Goal: Use online tool/utility: Utilize a website feature to perform a specific function

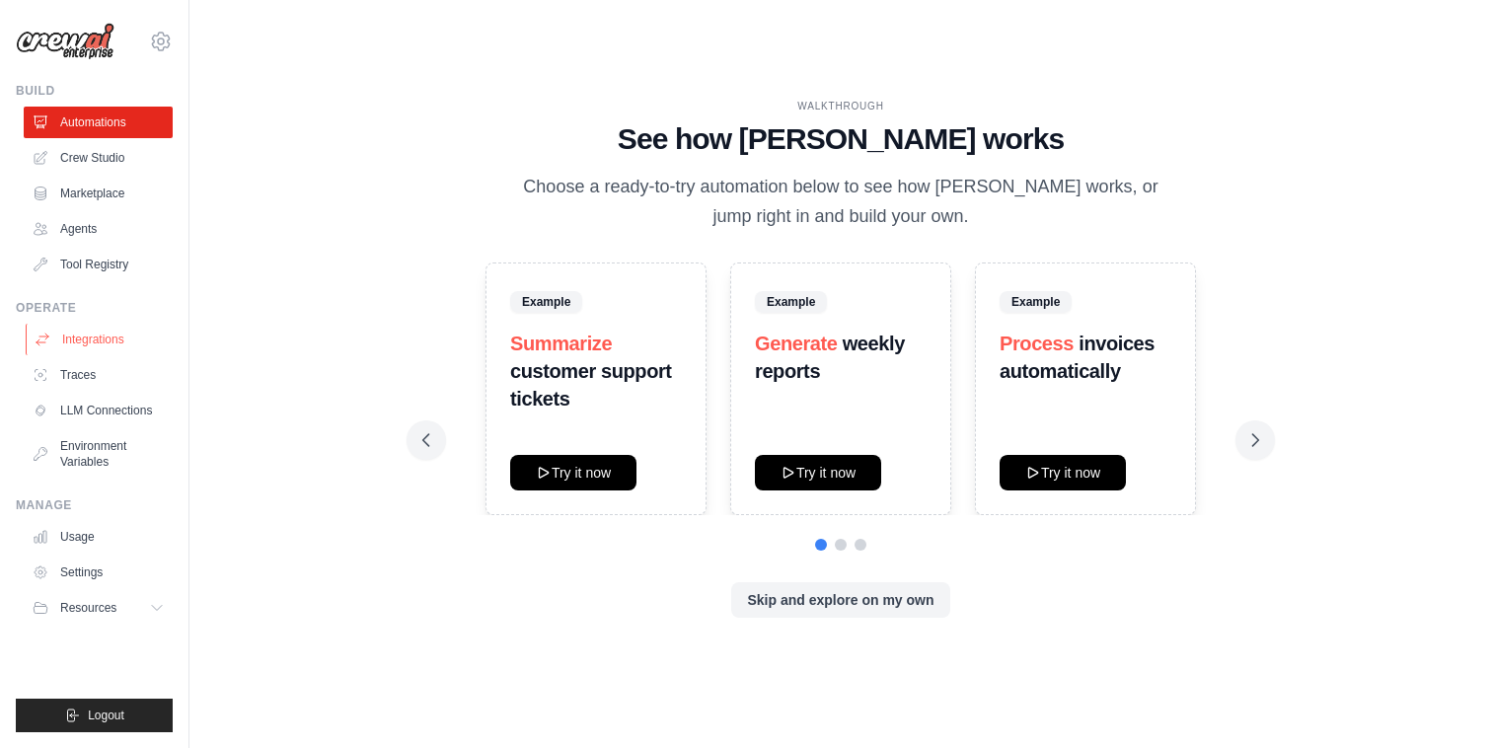
click at [115, 341] on link "Integrations" at bounding box center [100, 340] width 149 height 32
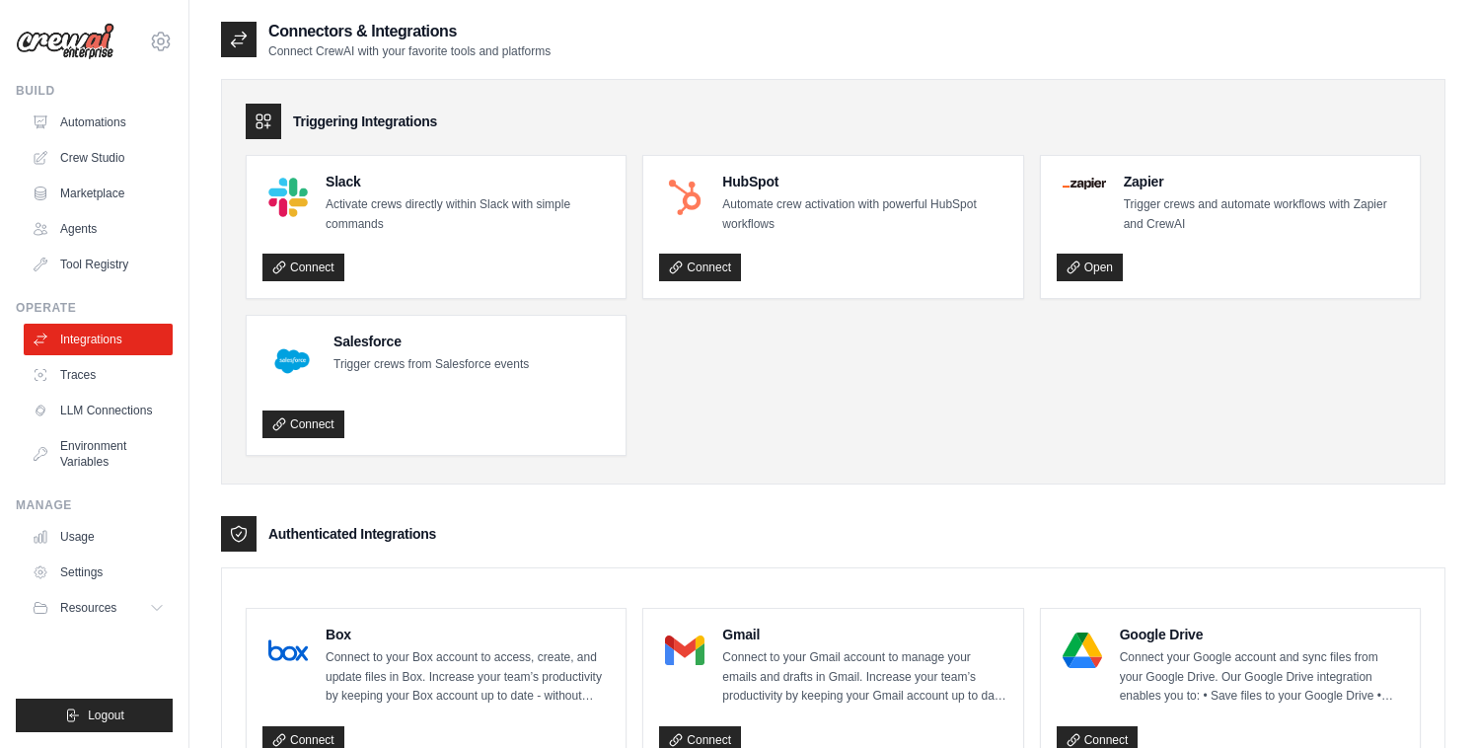
click at [907, 368] on ul "Slack Activate crews directly within Slack with simple commands Connect HubSpot…" at bounding box center [833, 305] width 1175 height 301
click at [97, 124] on link "Automations" at bounding box center [100, 123] width 149 height 32
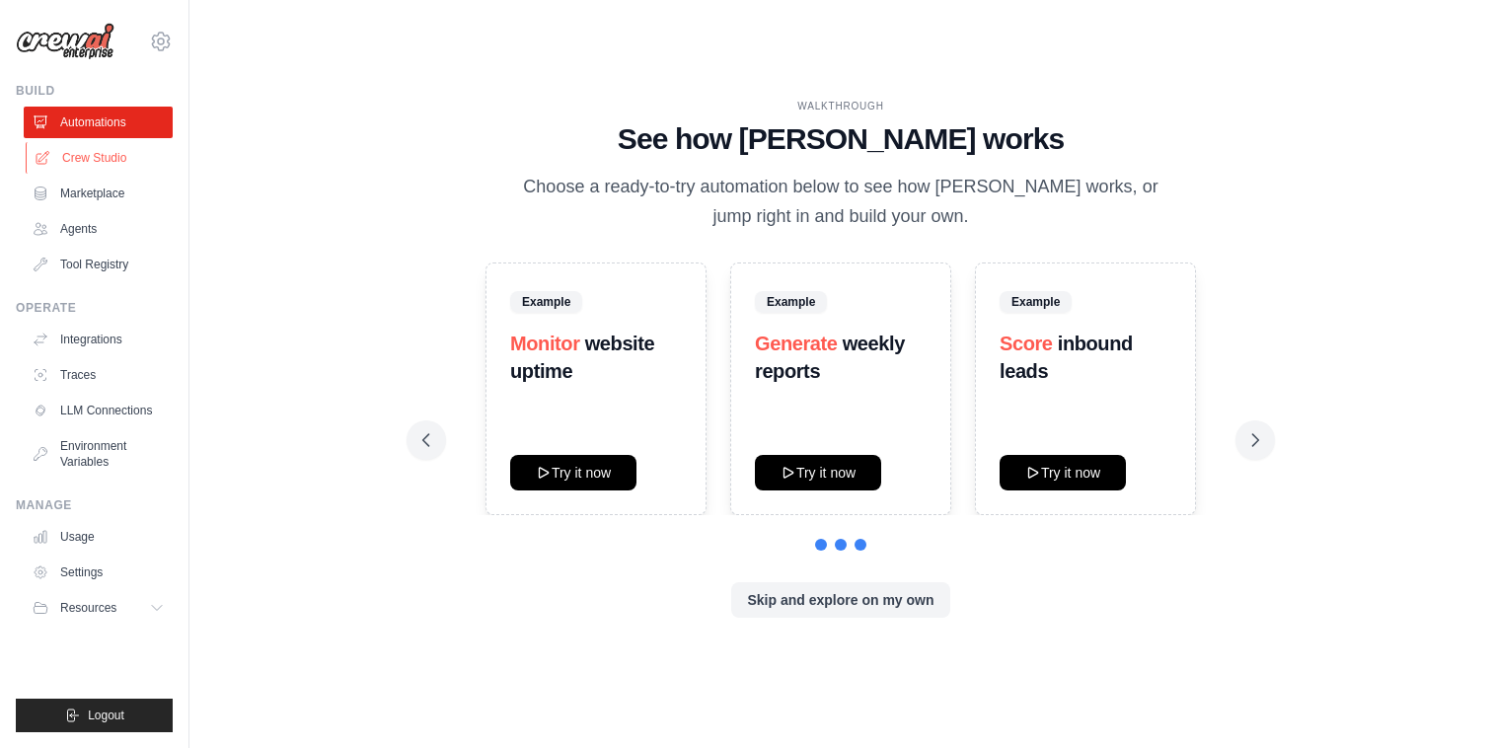
click at [105, 146] on link "Crew Studio" at bounding box center [100, 158] width 149 height 32
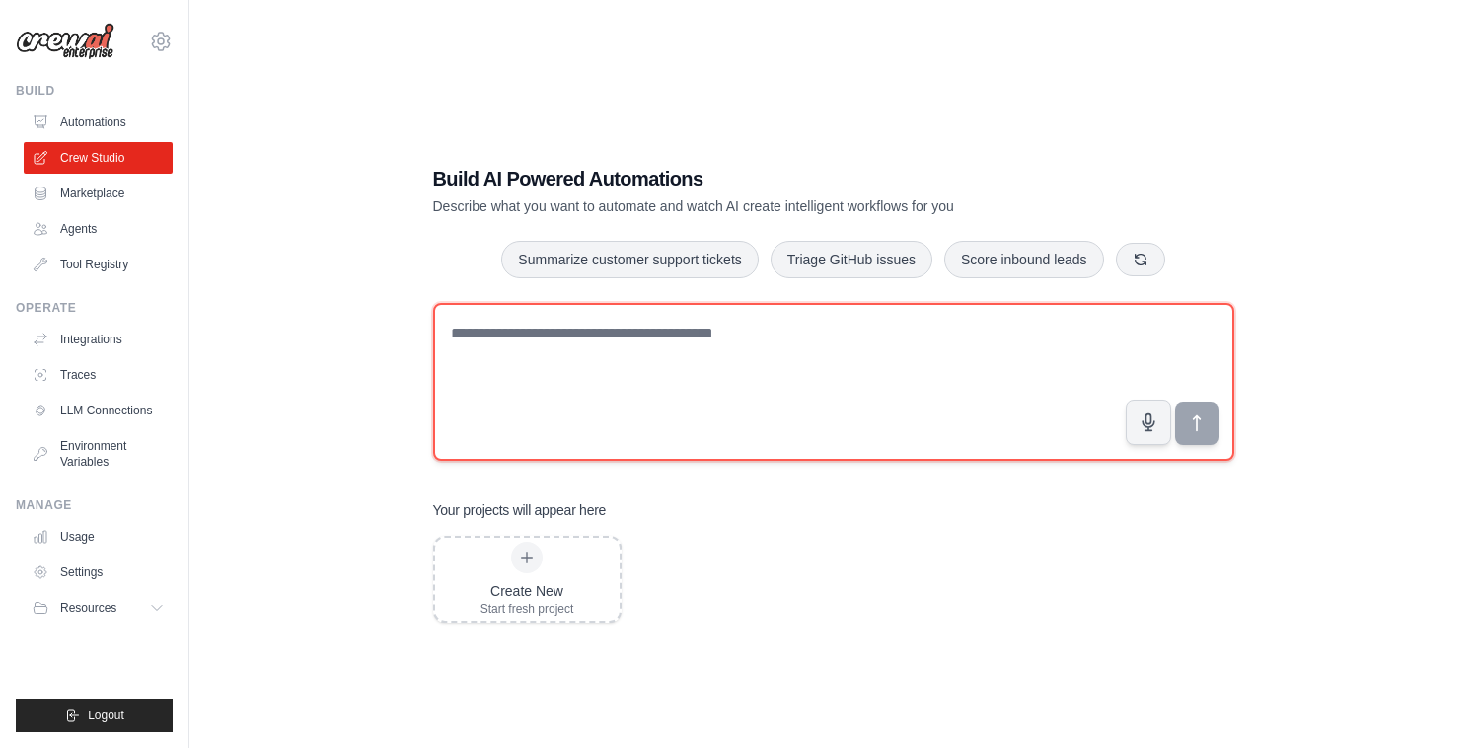
click at [789, 367] on textarea at bounding box center [833, 382] width 801 height 158
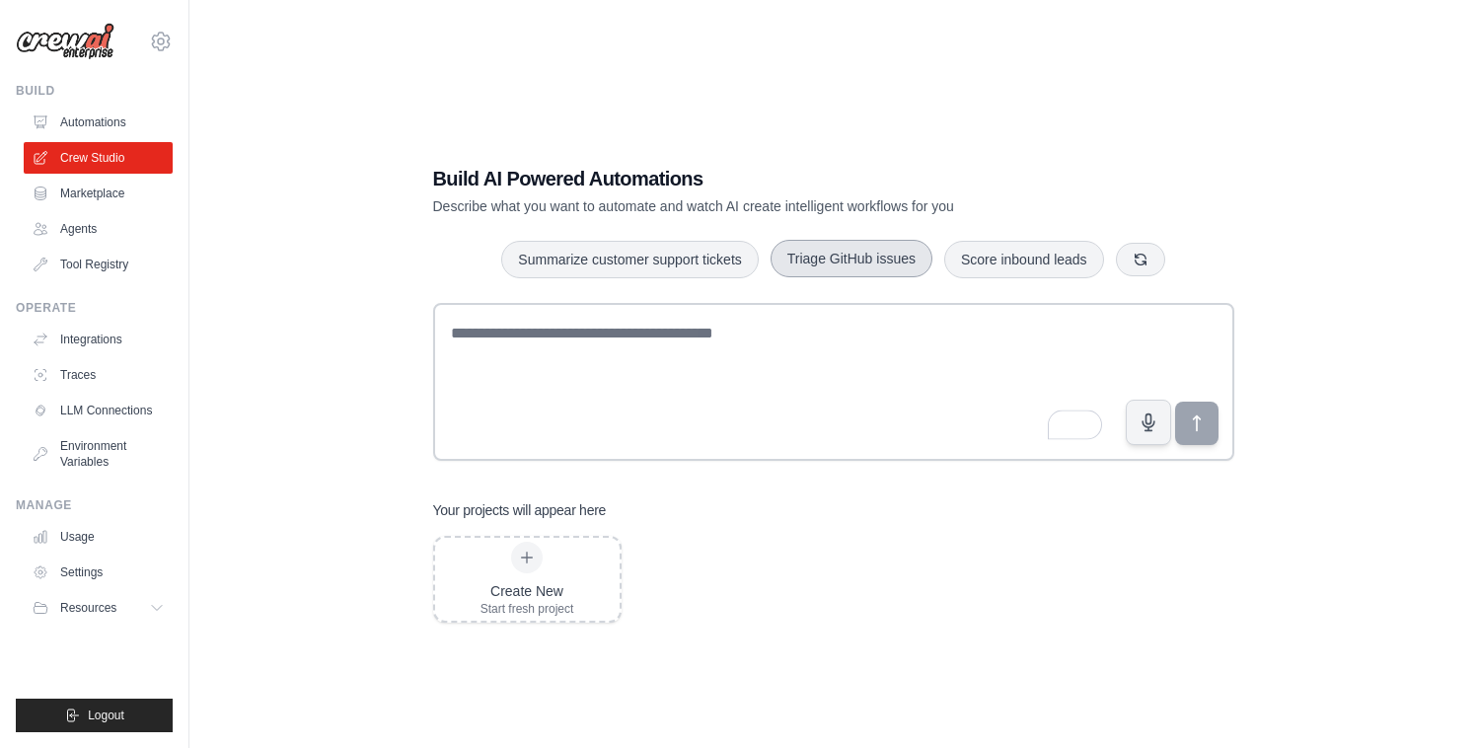
click at [880, 258] on button "Triage GitHub issues" at bounding box center [852, 258] width 162 height 37
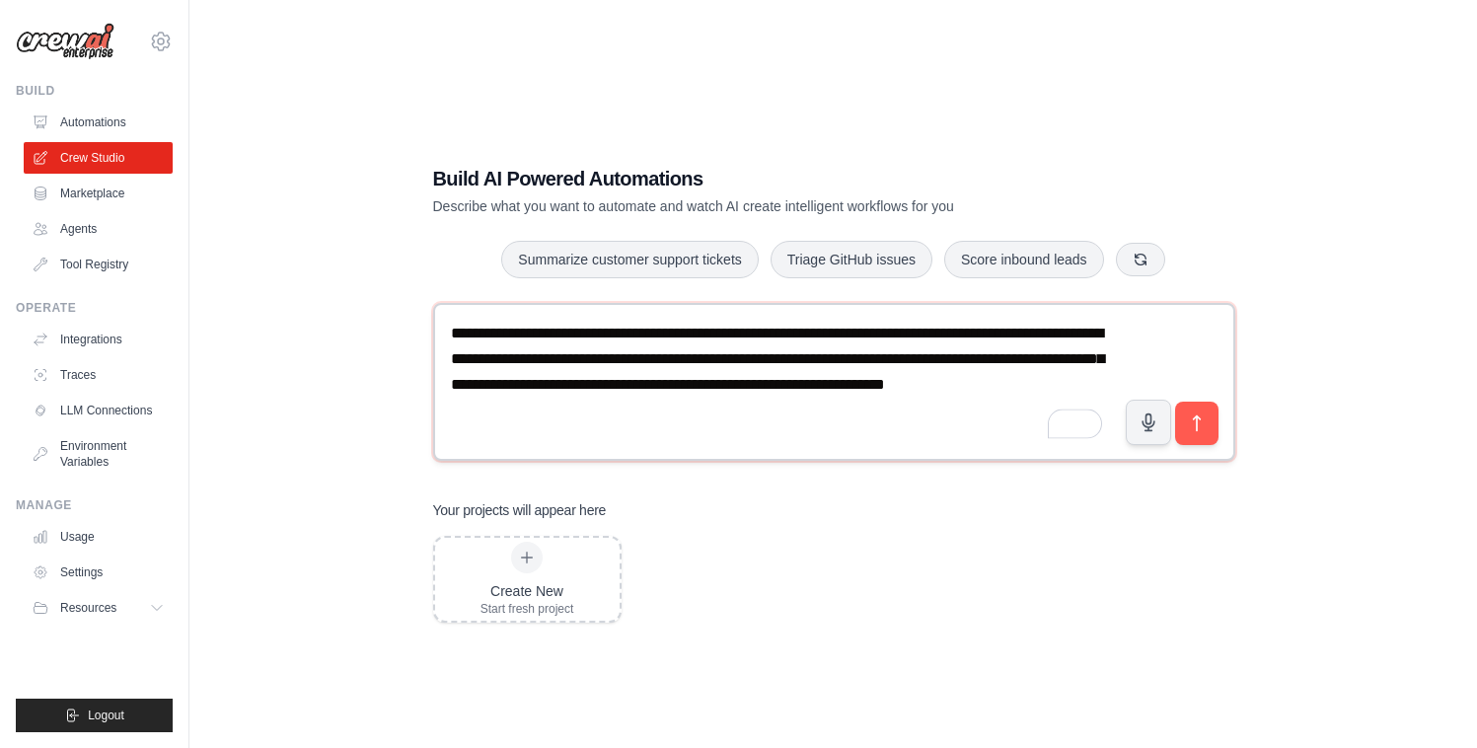
click at [891, 408] on textarea "**********" at bounding box center [834, 382] width 803 height 158
drag, startPoint x: 895, startPoint y: 408, endPoint x: 679, endPoint y: 333, distance: 228.7
click at [655, 332] on textarea "**********" at bounding box center [834, 382] width 803 height 158
click at [752, 334] on textarea "**********" at bounding box center [834, 382] width 803 height 158
drag, startPoint x: 788, startPoint y: 334, endPoint x: 742, endPoint y: 335, distance: 46.4
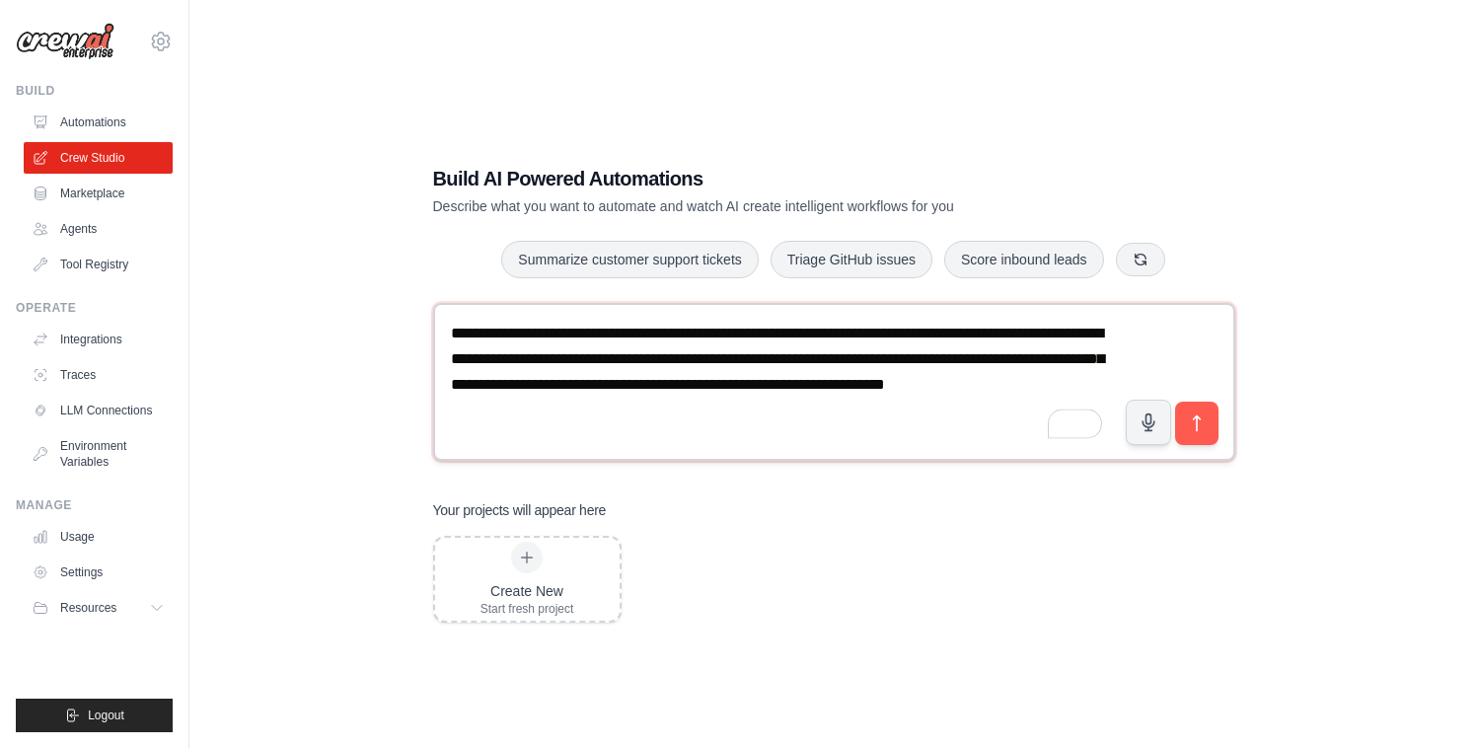
click at [742, 335] on textarea "**********" at bounding box center [834, 382] width 803 height 158
click at [1112, 331] on textarea "**********" at bounding box center [833, 382] width 801 height 158
click at [972, 411] on textarea "**********" at bounding box center [833, 382] width 801 height 158
drag, startPoint x: 960, startPoint y: 359, endPoint x: 679, endPoint y: 364, distance: 281.2
click at [679, 364] on textarea "**********" at bounding box center [833, 382] width 801 height 158
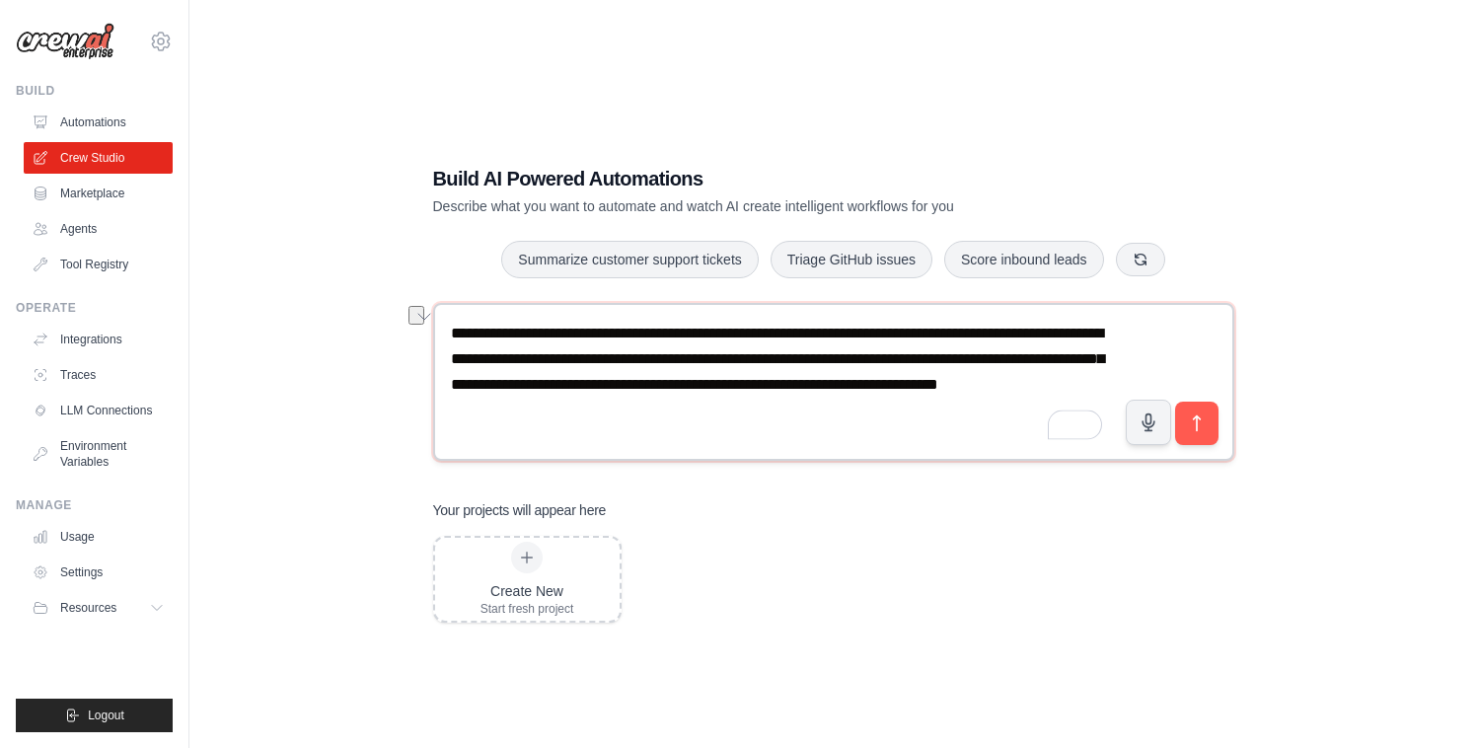
click at [736, 368] on textarea "**********" at bounding box center [833, 382] width 801 height 158
drag, startPoint x: 954, startPoint y: 362, endPoint x: 1097, endPoint y: 334, distance: 145.7
click at [1097, 334] on textarea "**********" at bounding box center [833, 382] width 801 height 158
click at [935, 365] on textarea "**********" at bounding box center [833, 382] width 801 height 158
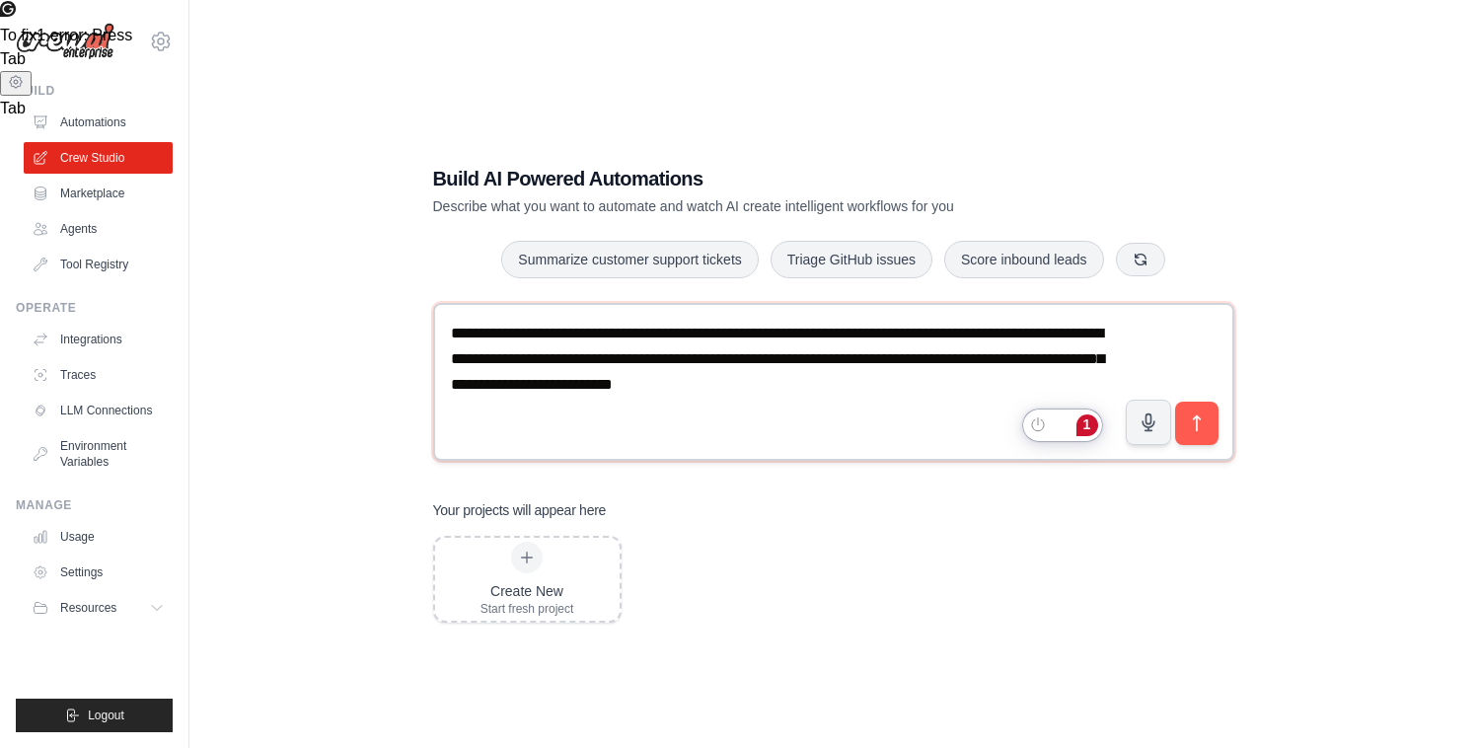
click at [1078, 378] on textarea "**********" at bounding box center [833, 382] width 801 height 158
type textarea "**********"
click at [1214, 421] on button "submit" at bounding box center [1195, 423] width 45 height 45
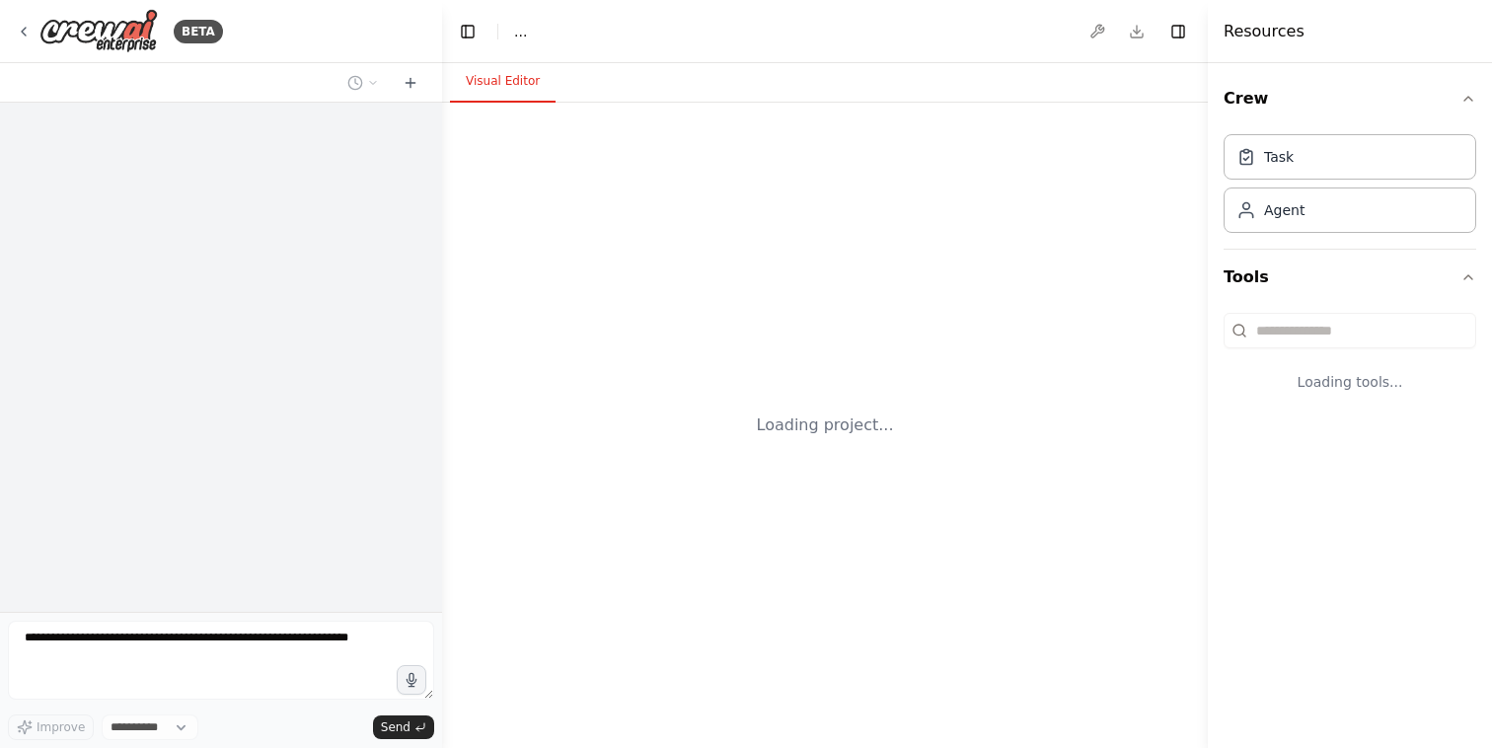
select select "****"
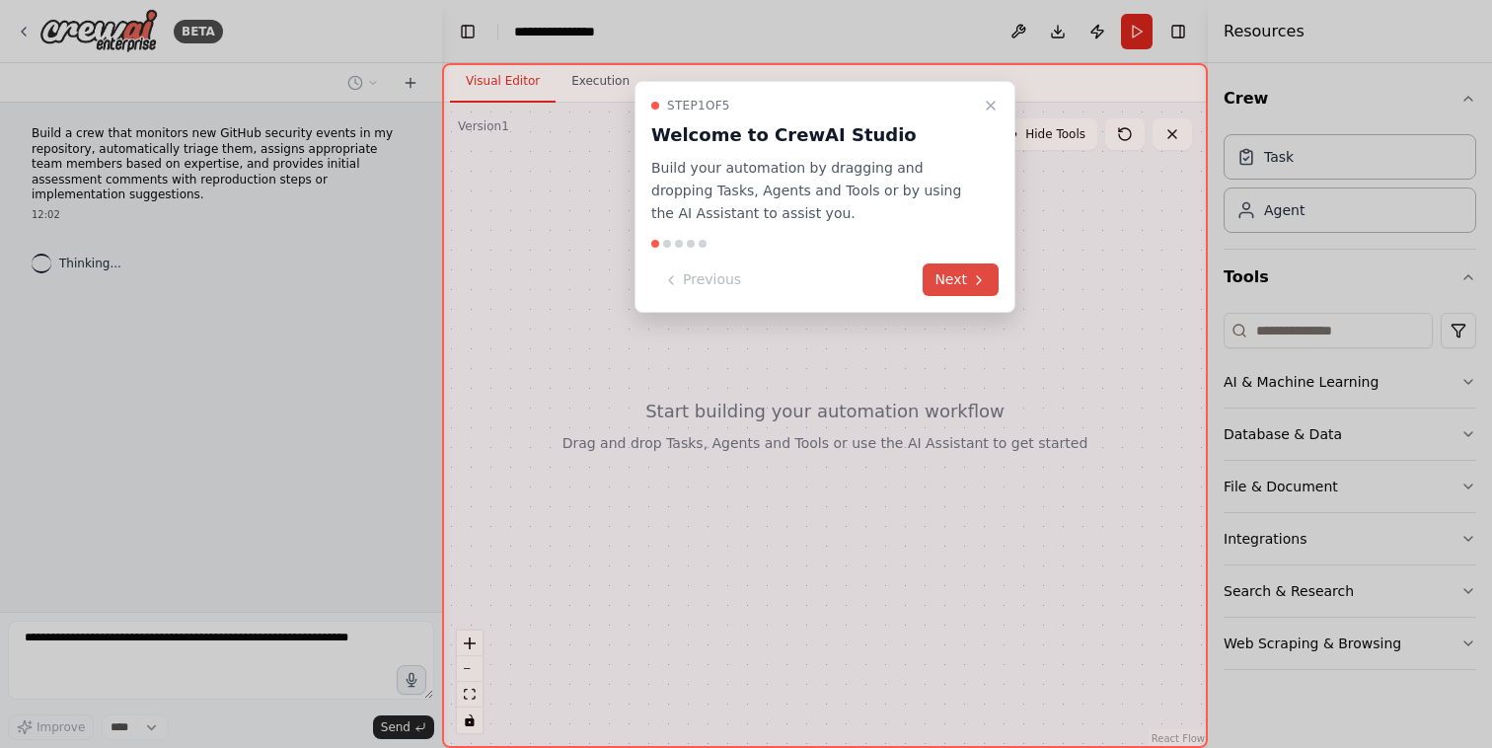
click at [947, 281] on button "Next" at bounding box center [961, 279] width 76 height 33
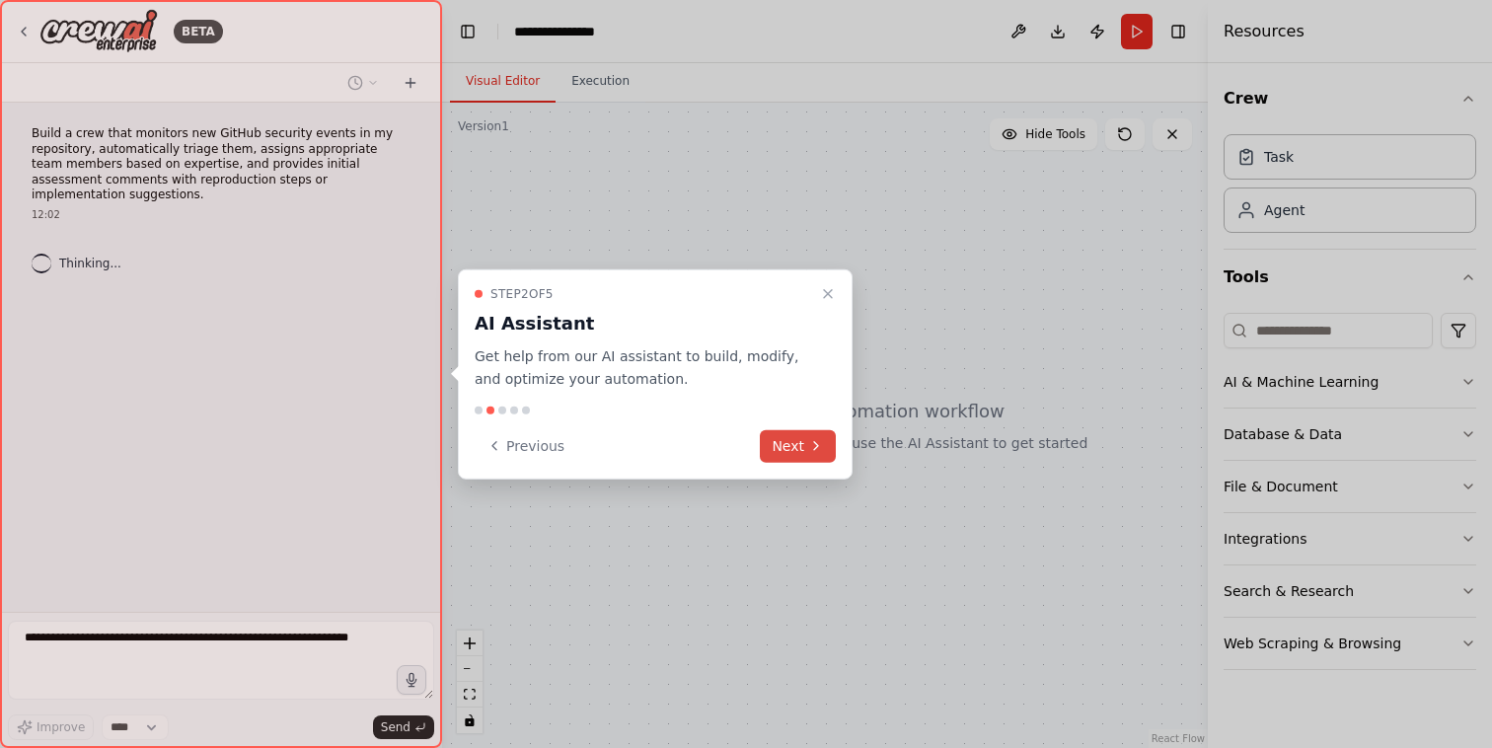
click at [804, 447] on button "Next" at bounding box center [798, 445] width 76 height 33
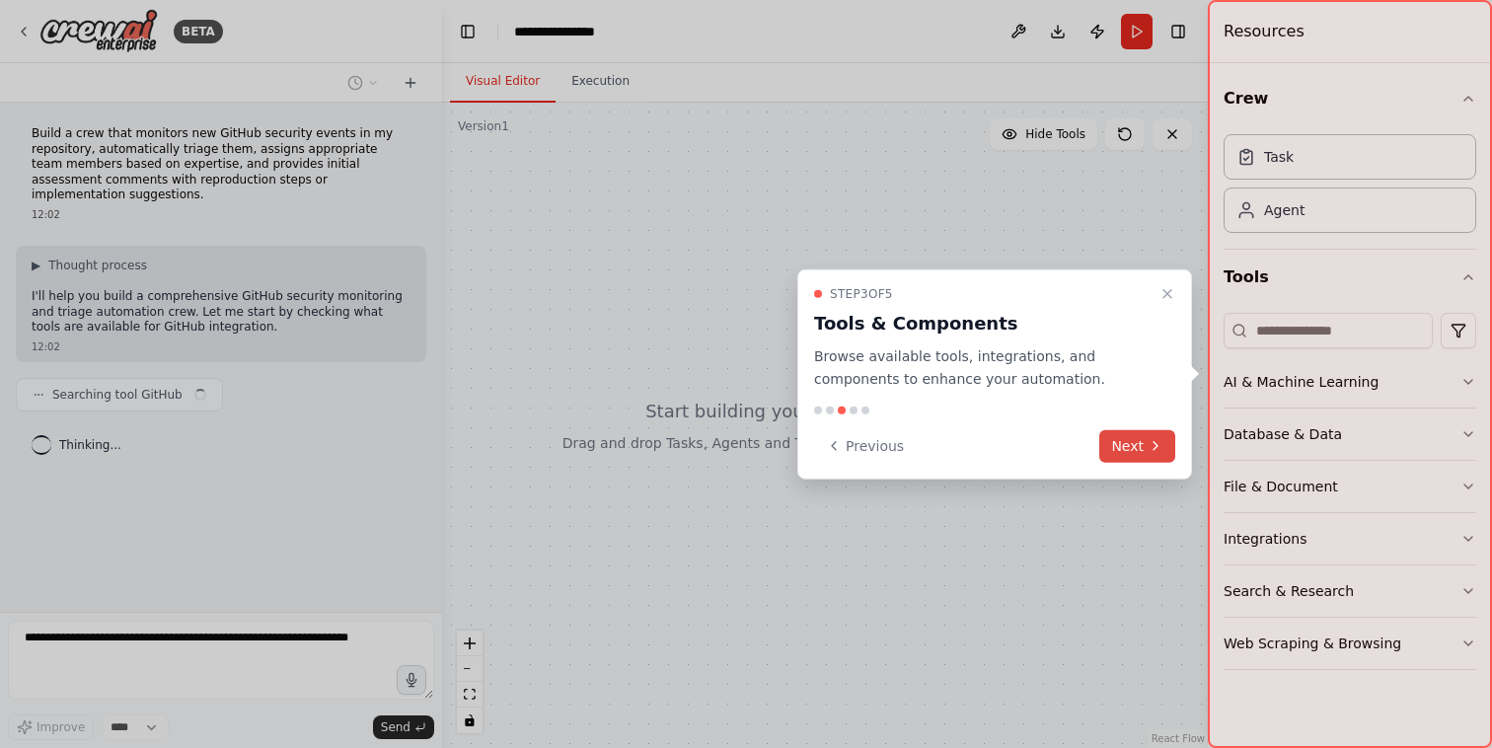
click at [1135, 439] on button "Next" at bounding box center [1137, 445] width 76 height 33
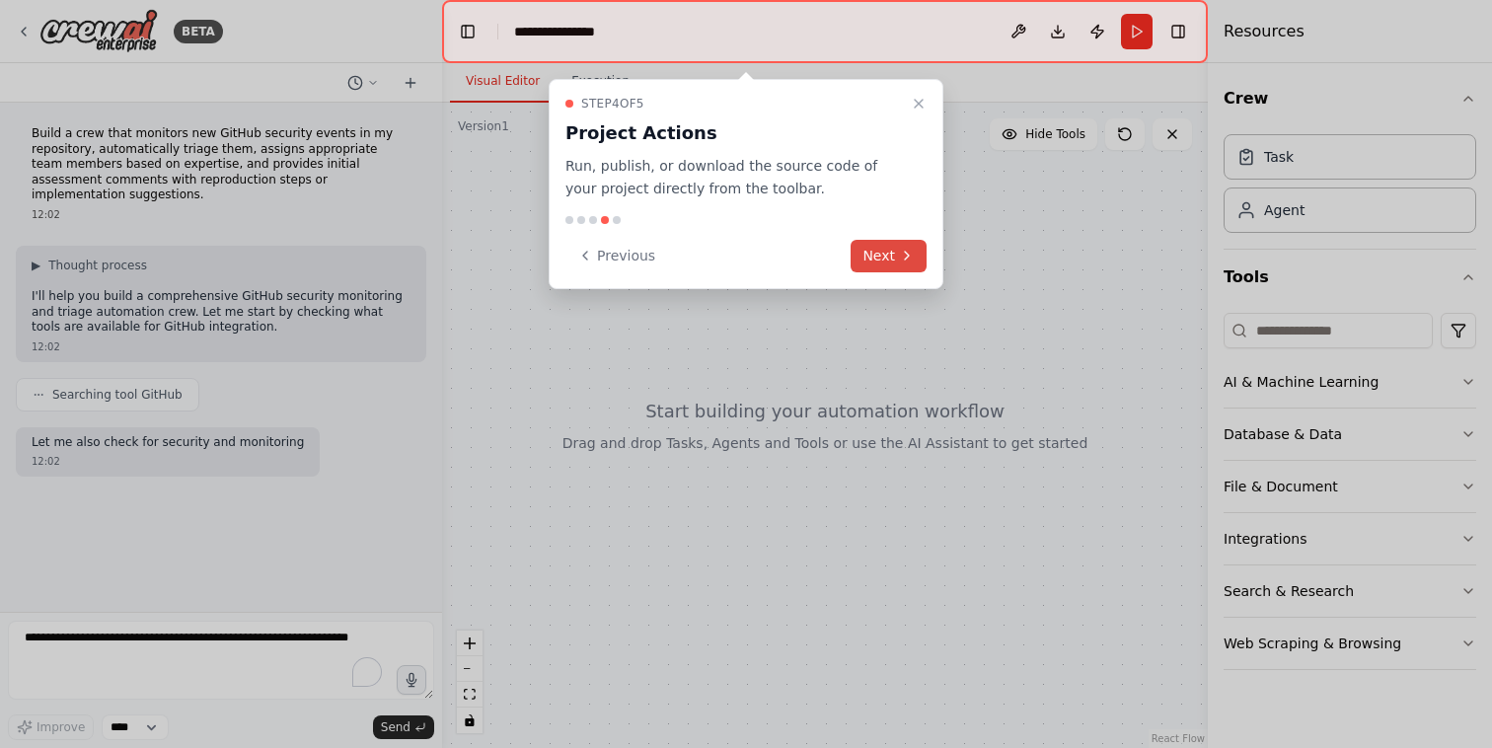
click at [889, 253] on button "Next" at bounding box center [889, 256] width 76 height 33
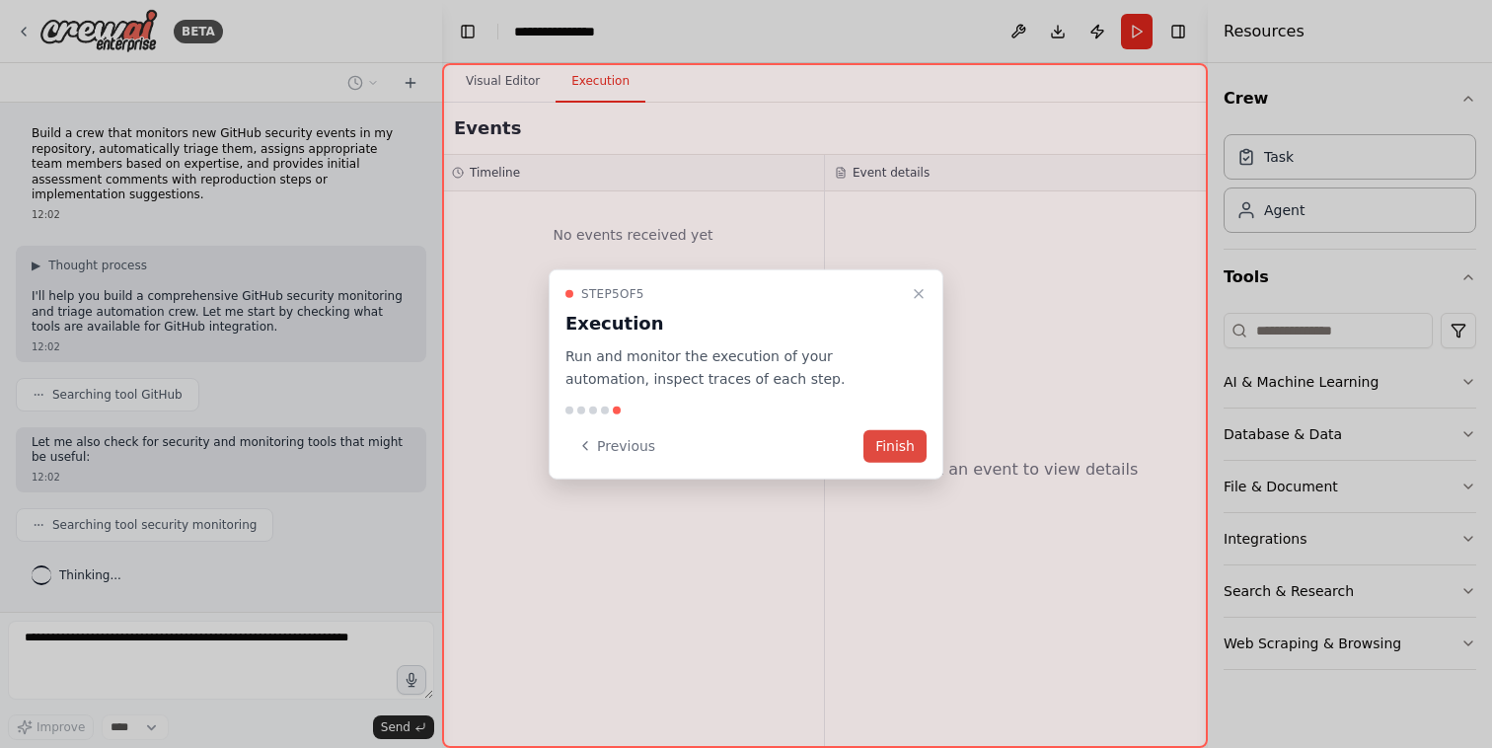
click at [900, 452] on button "Finish" at bounding box center [894, 445] width 63 height 33
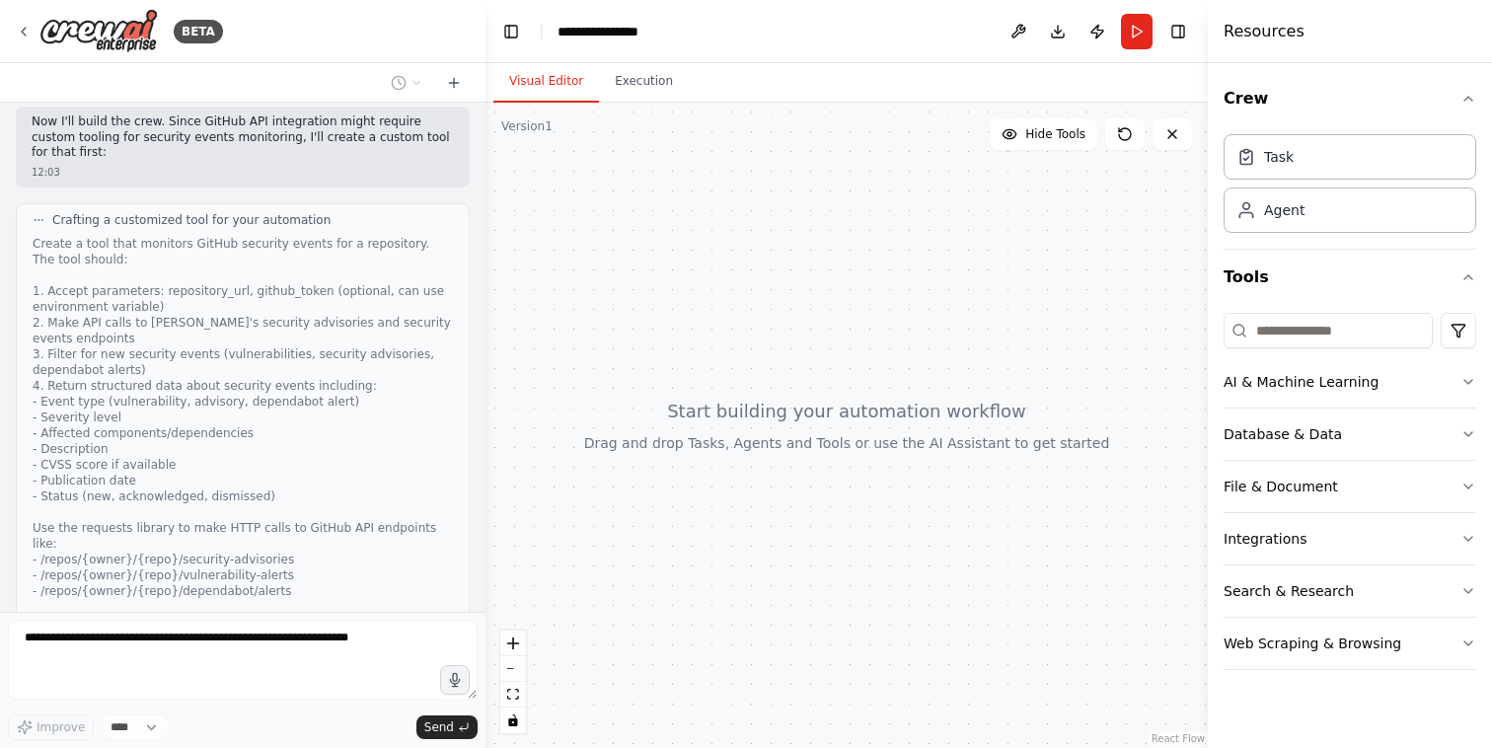
scroll to position [619, 0]
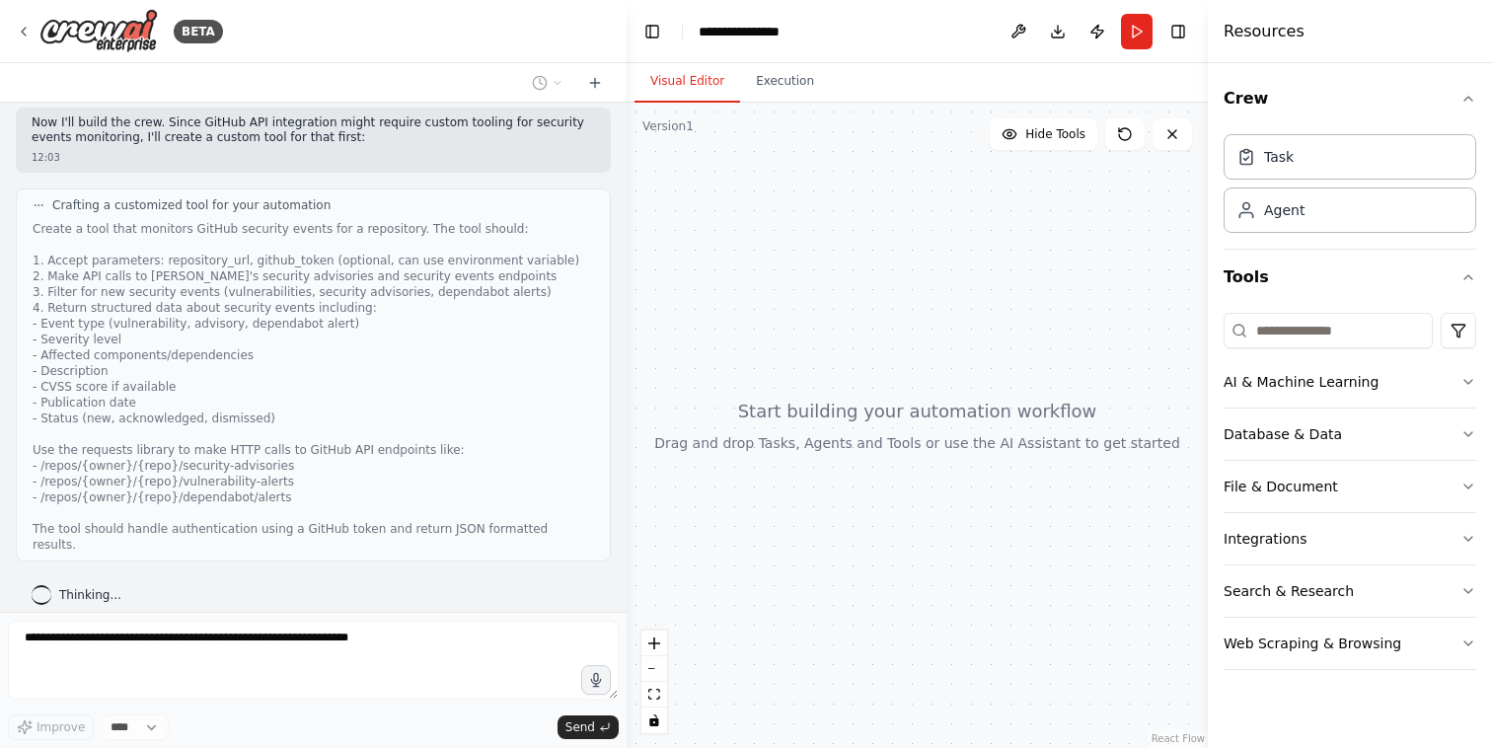
drag, startPoint x: 436, startPoint y: 492, endPoint x: 628, endPoint y: 441, distance: 198.2
click at [627, 436] on div "BETA Build a crew that monitors new GitHub security events in my repository, au…" at bounding box center [746, 374] width 1492 height 748
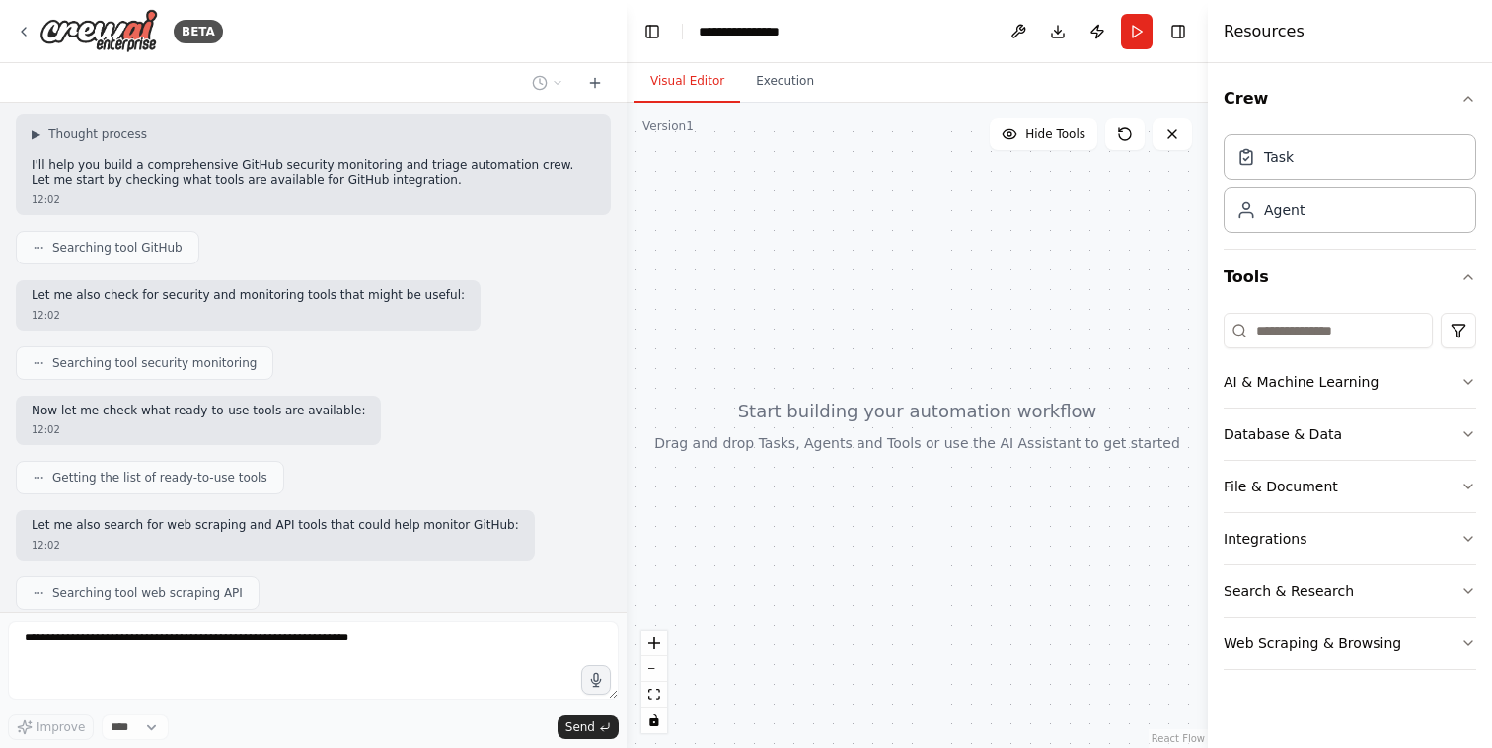
scroll to position [0, 0]
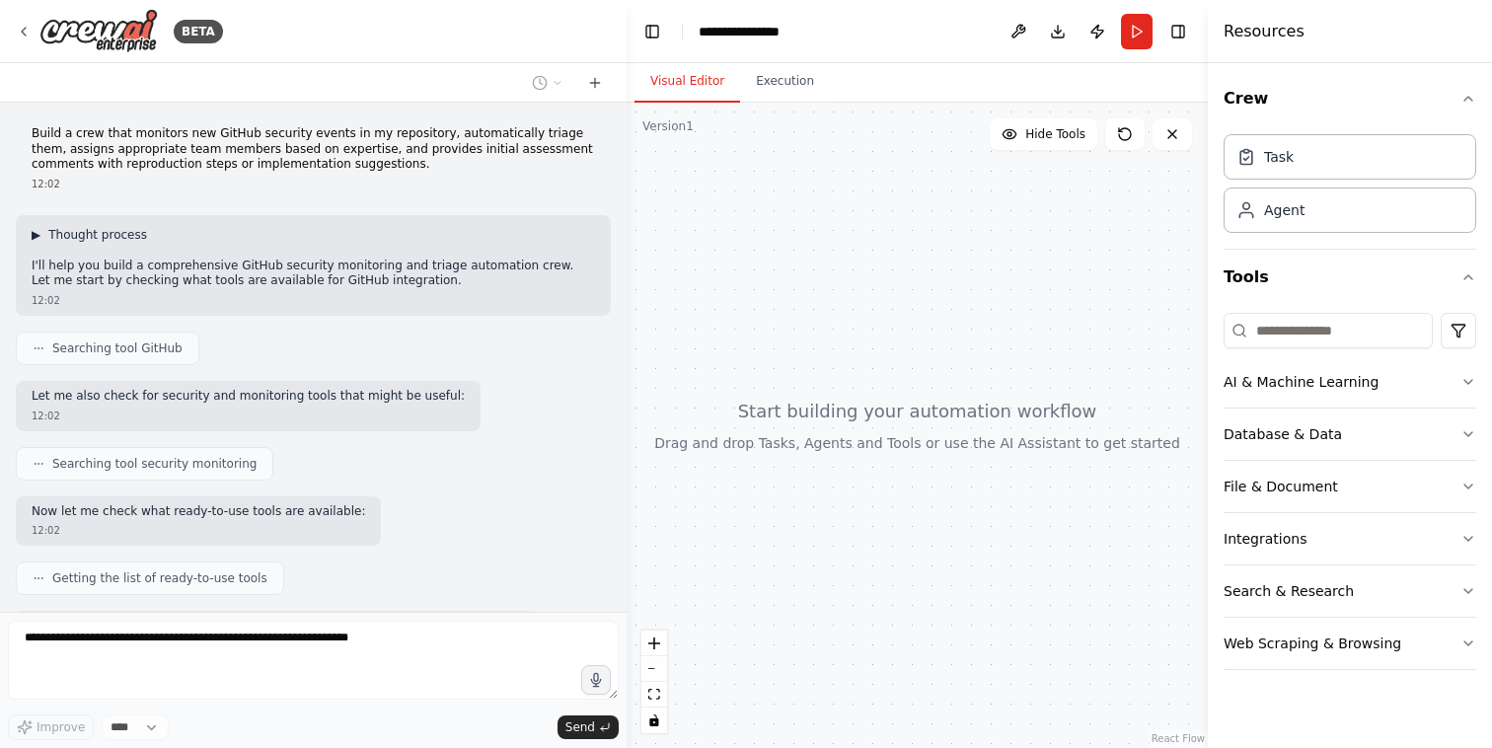
click at [33, 237] on span "▶" at bounding box center [36, 235] width 9 height 16
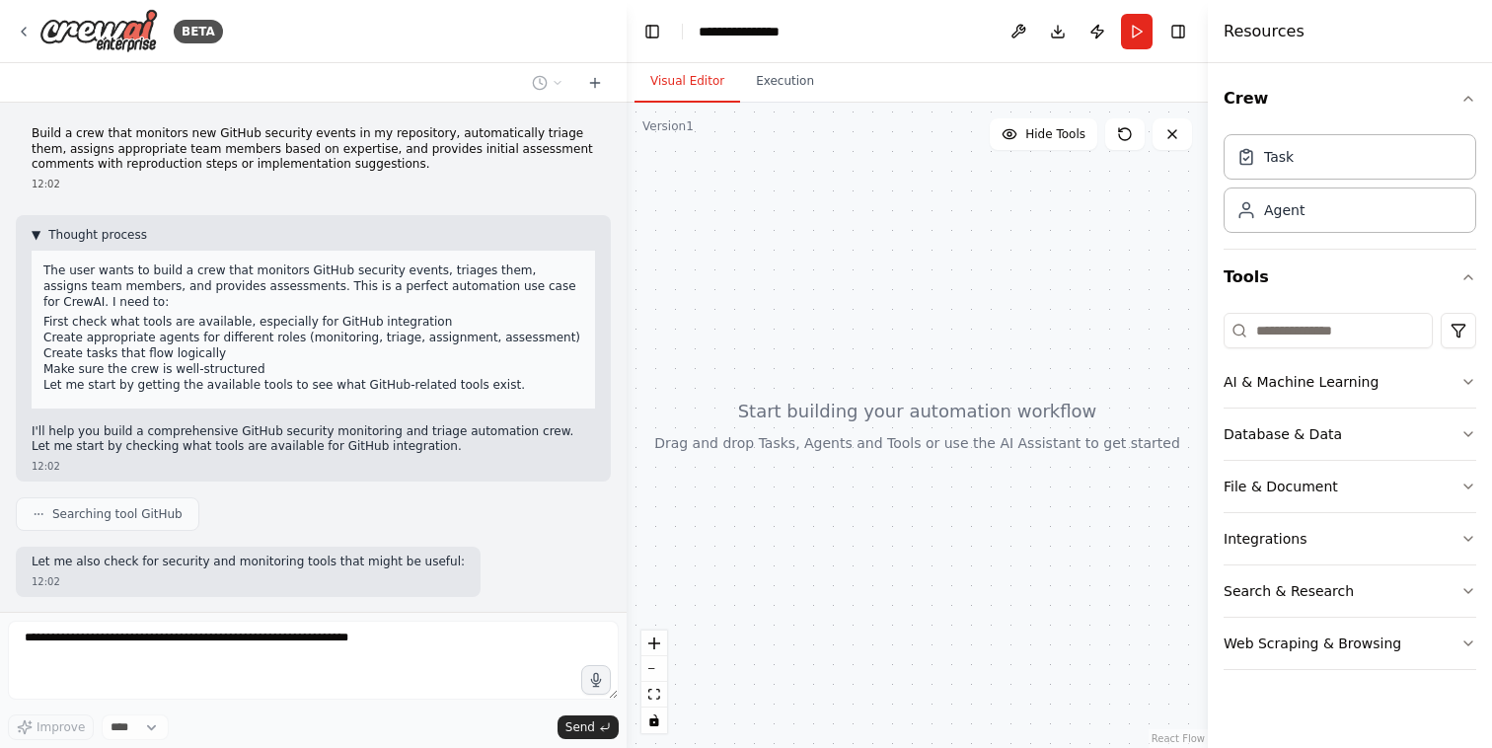
click at [35, 233] on span "▼" at bounding box center [36, 235] width 9 height 16
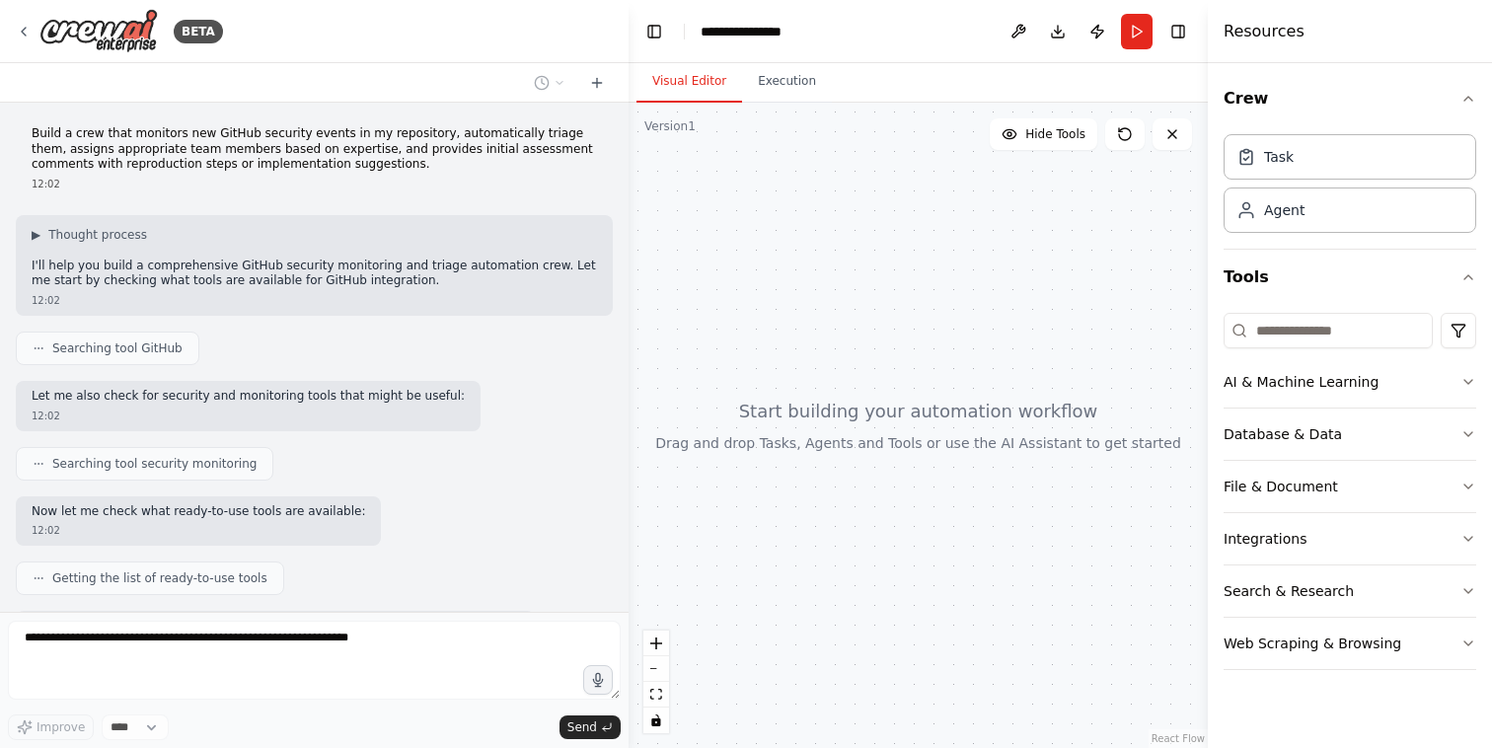
drag, startPoint x: 622, startPoint y: 175, endPoint x: 629, endPoint y: 363, distance: 188.6
click at [629, 363] on div "BETA Build a crew that monitors new GitHub security events in my repository, au…" at bounding box center [746, 374] width 1492 height 748
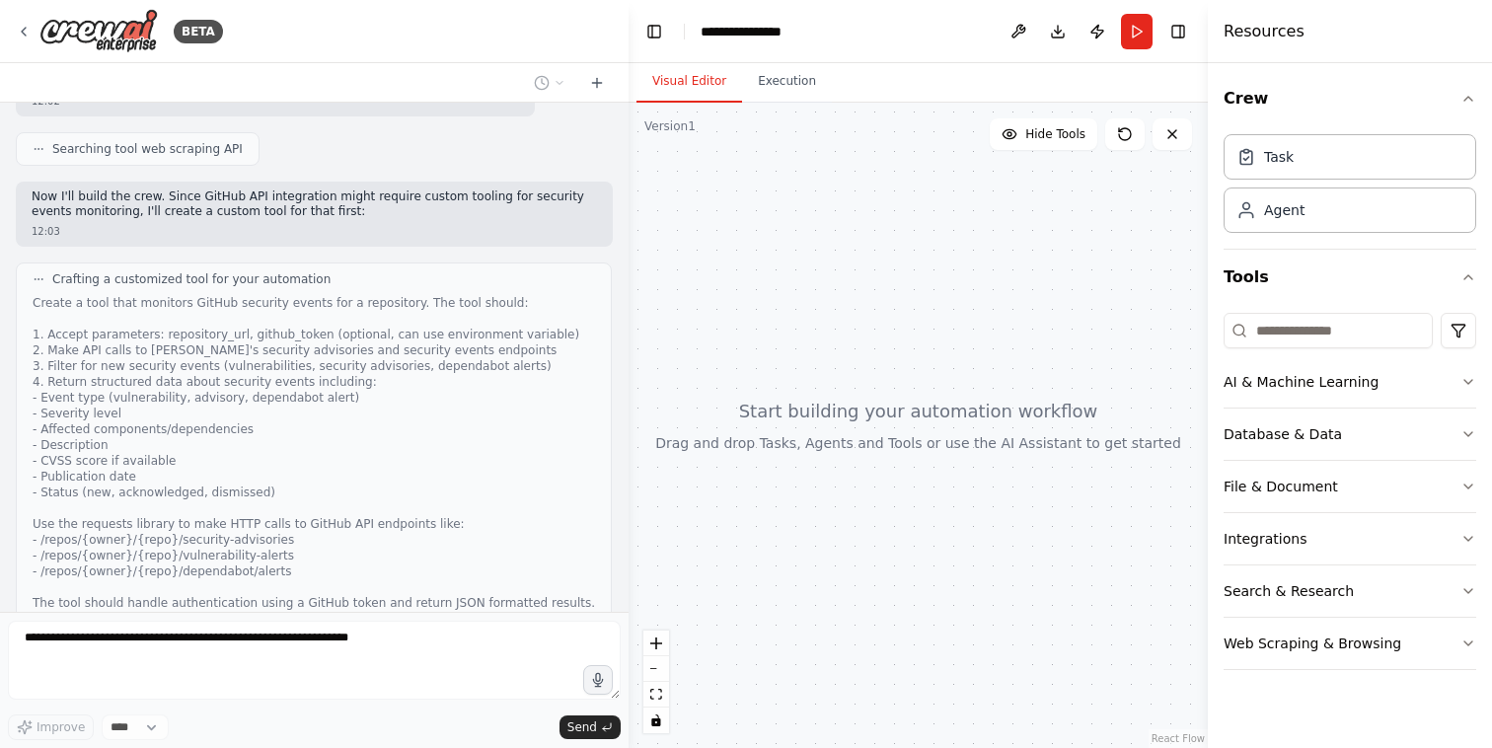
scroll to position [619, 0]
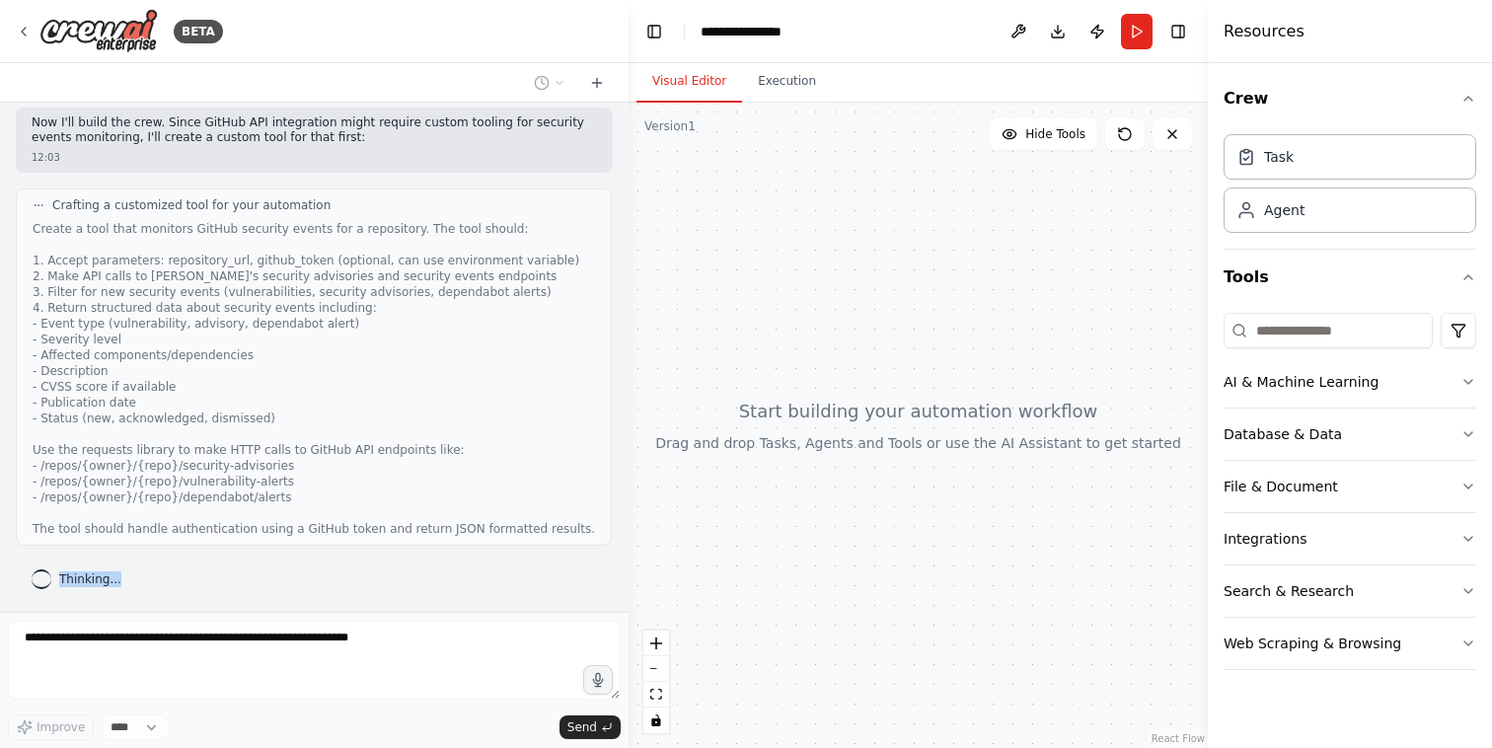
drag, startPoint x: 170, startPoint y: 579, endPoint x: 54, endPoint y: 578, distance: 115.4
click at [54, 578] on div "Thinking..." at bounding box center [314, 579] width 597 height 36
click at [124, 581] on div "Thinking..." at bounding box center [76, 579] width 121 height 36
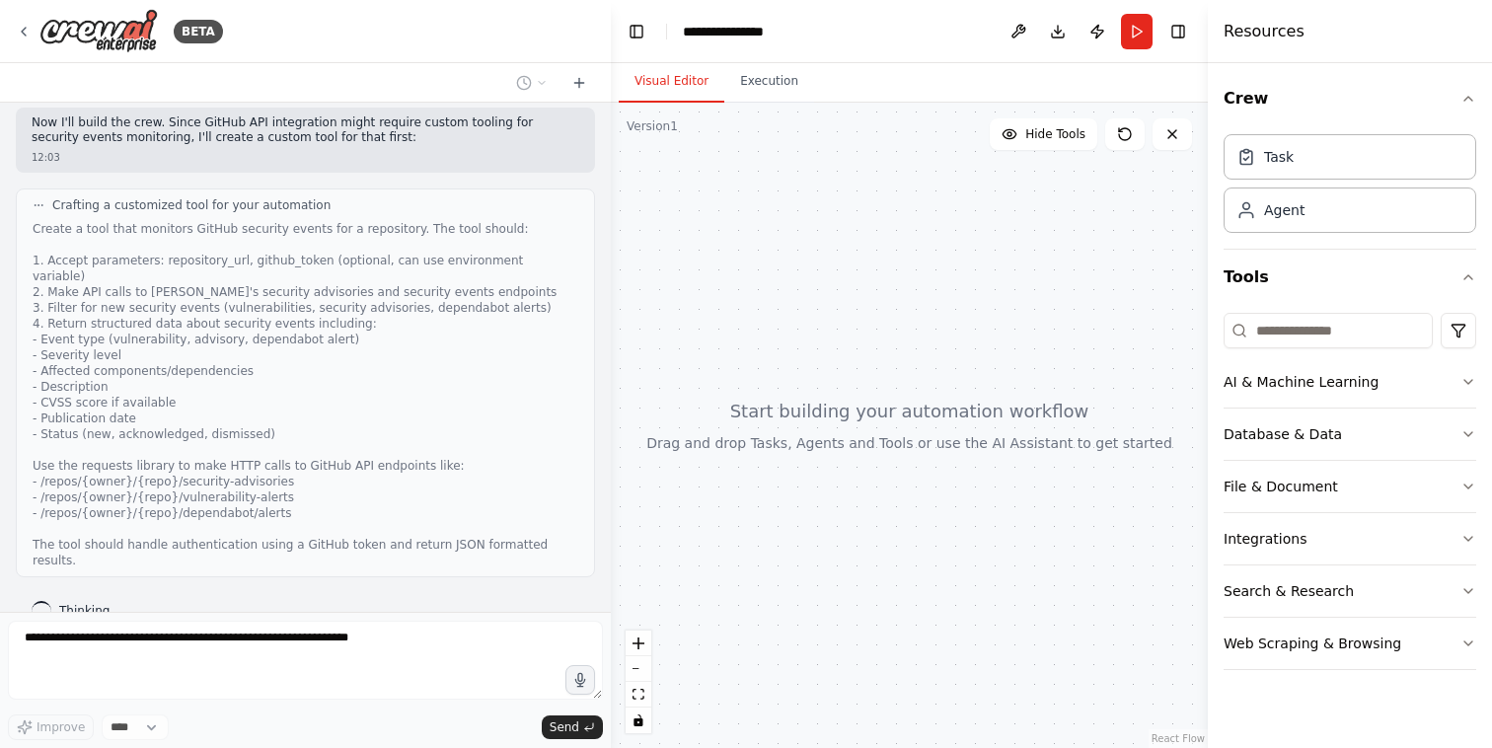
drag, startPoint x: 627, startPoint y: 459, endPoint x: 611, endPoint y: 466, distance: 17.2
click at [611, 466] on div "BETA Build a crew that monitors new GitHub security events in my repository, au…" at bounding box center [746, 374] width 1492 height 748
click at [688, 486] on div at bounding box center [909, 425] width 597 height 645
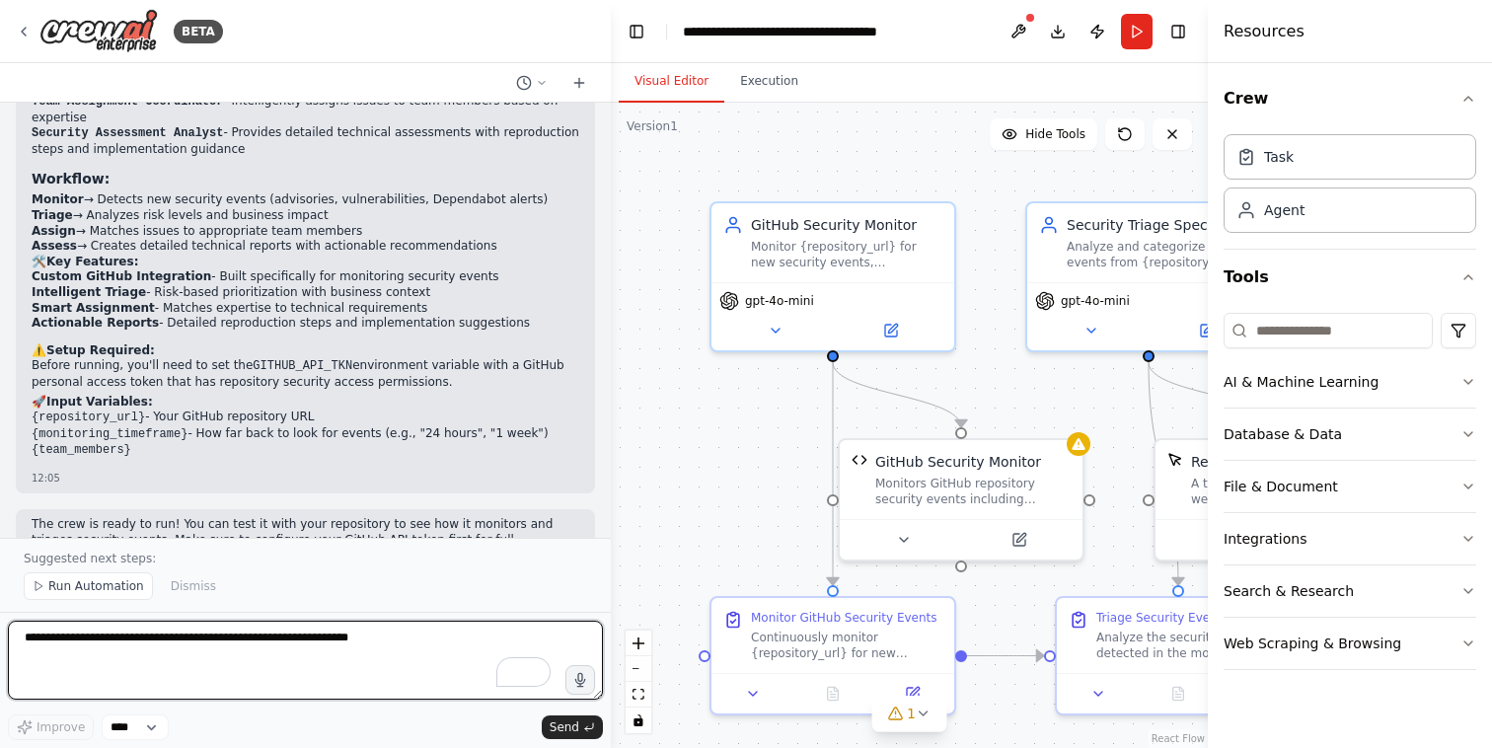
scroll to position [2190, 0]
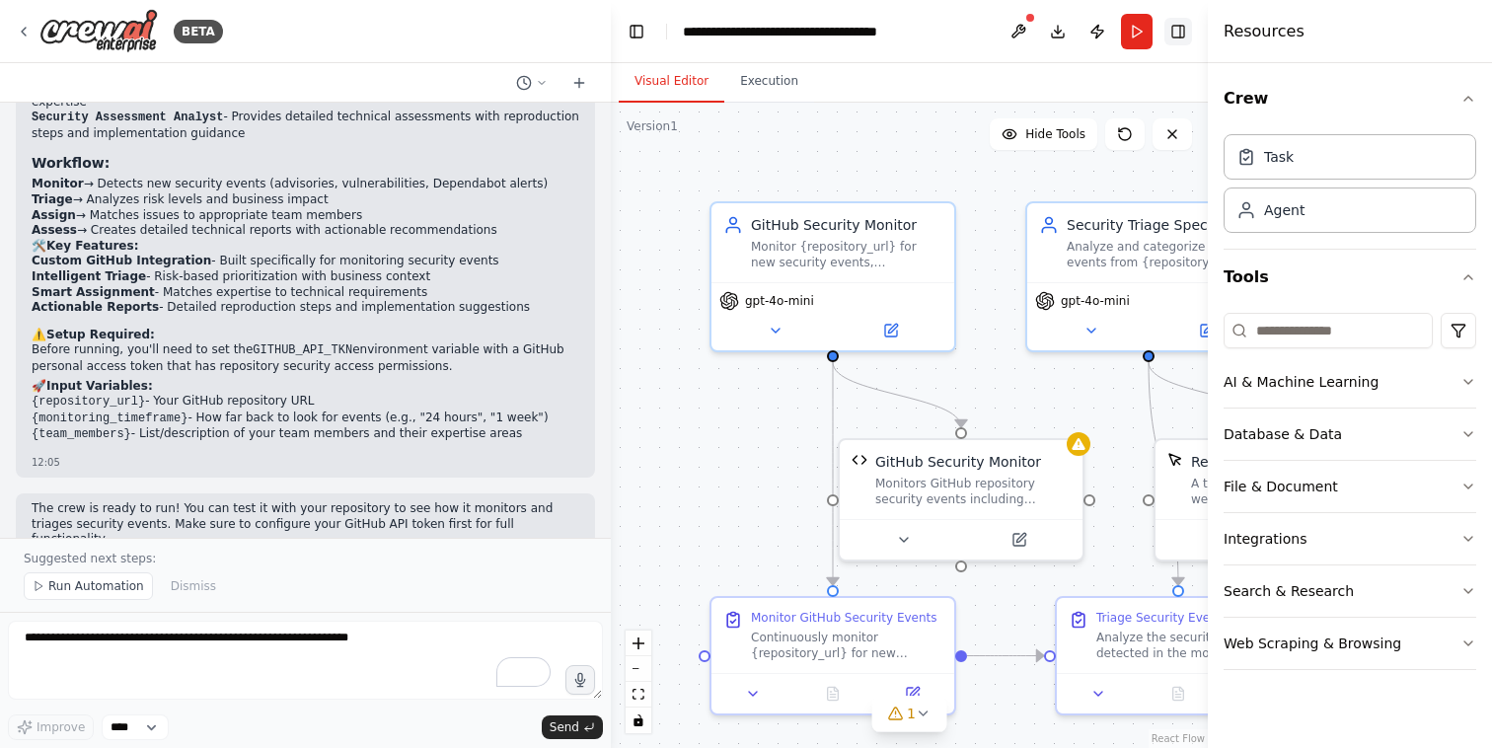
click at [1185, 38] on button "Toggle Right Sidebar" at bounding box center [1178, 32] width 28 height 28
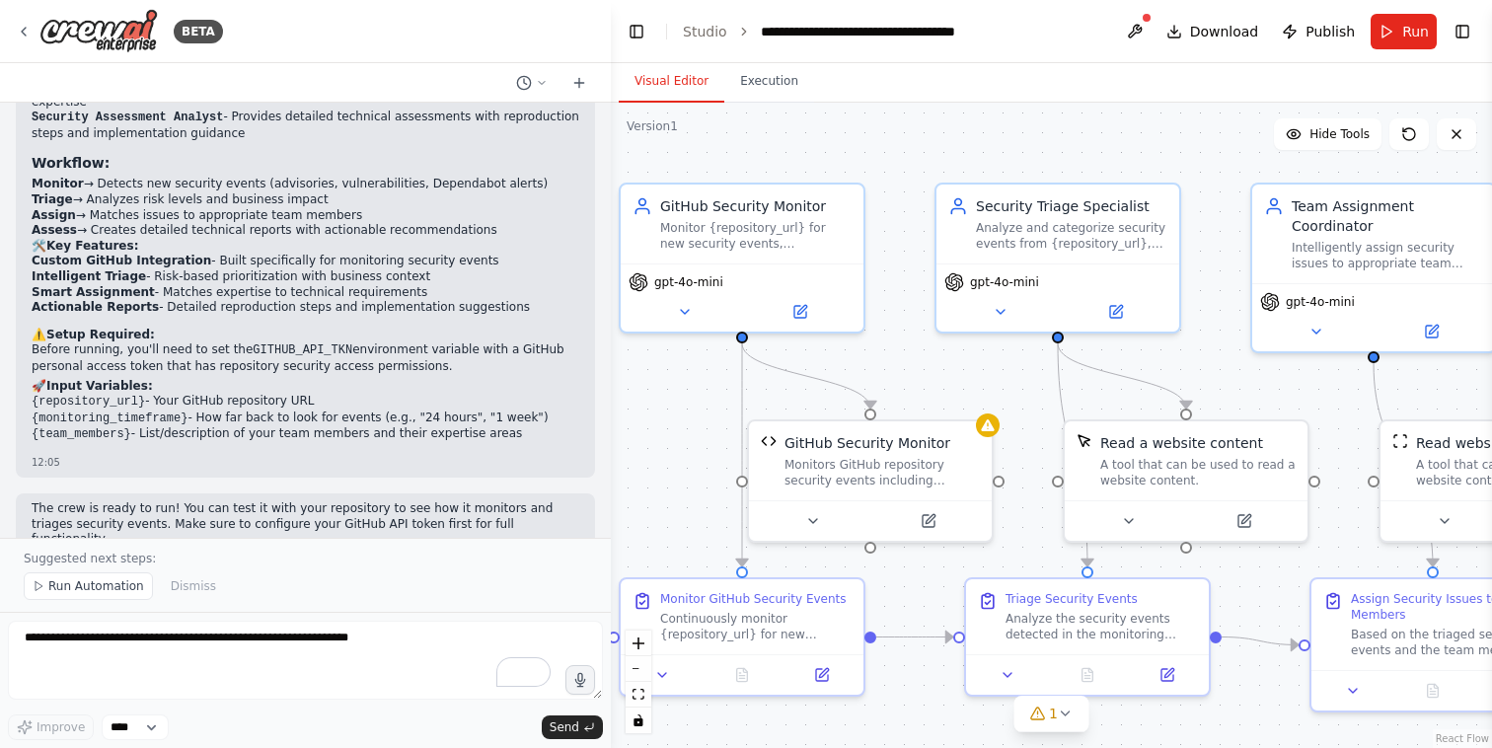
drag, startPoint x: 1324, startPoint y: 388, endPoint x: 1232, endPoint y: 367, distance: 94.1
click at [1232, 367] on div ".deletable-edge-delete-btn { width: 20px; height: 20px; border: 0px solid #ffff…" at bounding box center [1051, 425] width 881 height 645
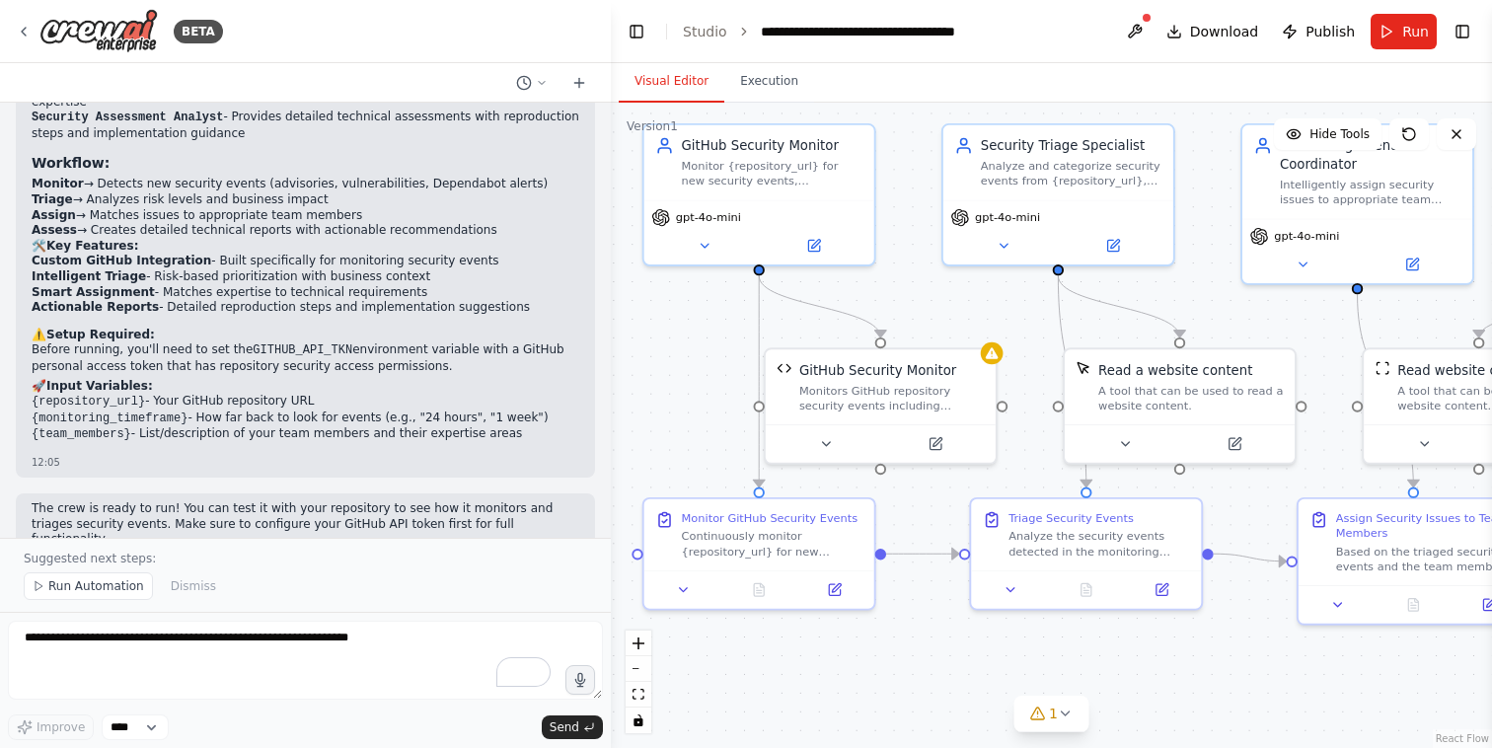
drag, startPoint x: 1255, startPoint y: 391, endPoint x: 1244, endPoint y: 322, distance: 69.9
click at [1244, 322] on div ".deletable-edge-delete-btn { width: 20px; height: 20px; border: 0px solid #ffff…" at bounding box center [1051, 425] width 881 height 645
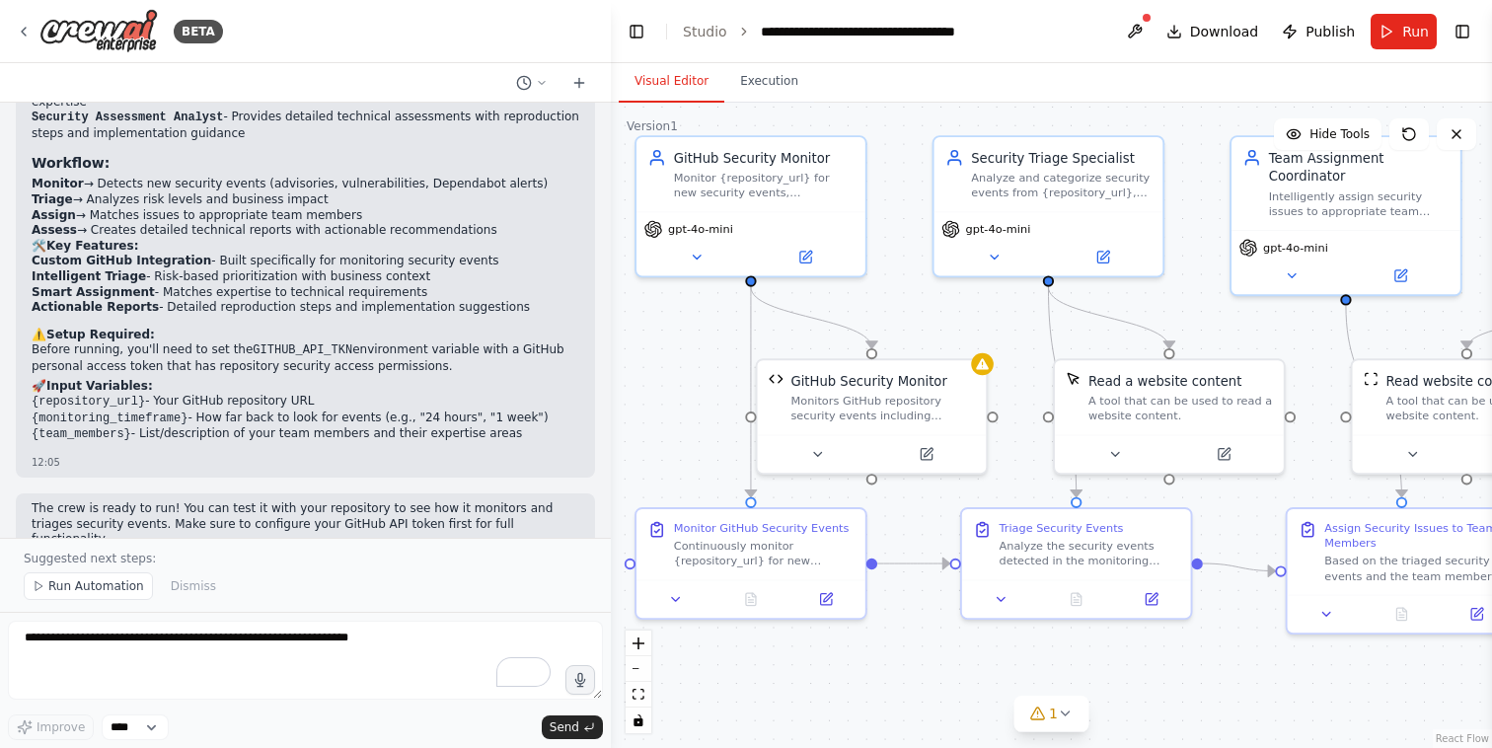
drag, startPoint x: 1251, startPoint y: 321, endPoint x: 1243, endPoint y: 333, distance: 15.1
click at [1243, 333] on div ".deletable-edge-delete-btn { width: 20px; height: 20px; border: 0px solid #ffff…" at bounding box center [1051, 425] width 881 height 645
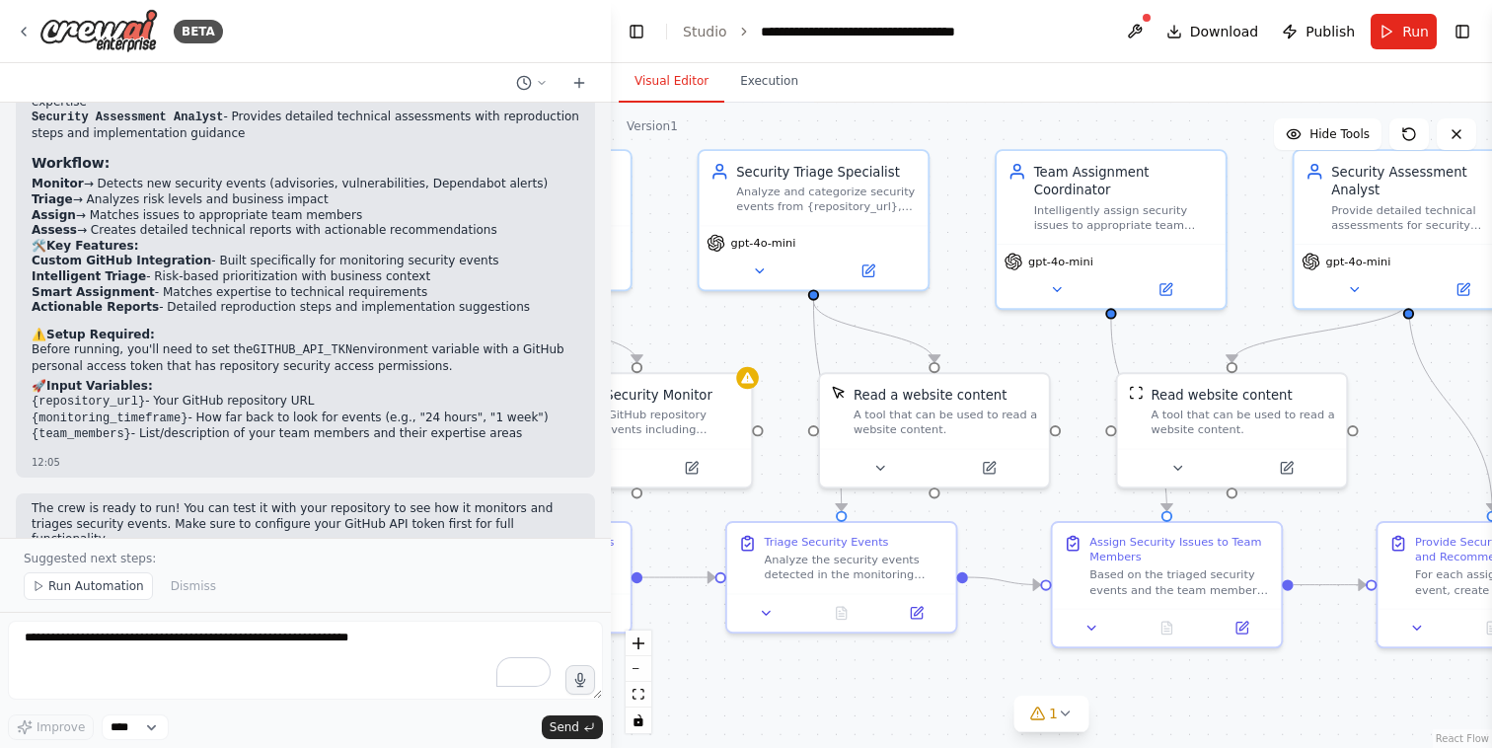
drag, startPoint x: 1242, startPoint y: 337, endPoint x: 1007, endPoint y: 351, distance: 235.2
click at [1007, 351] on div ".deletable-edge-delete-btn { width: 20px; height: 20px; border: 0px solid #ffff…" at bounding box center [1051, 425] width 881 height 645
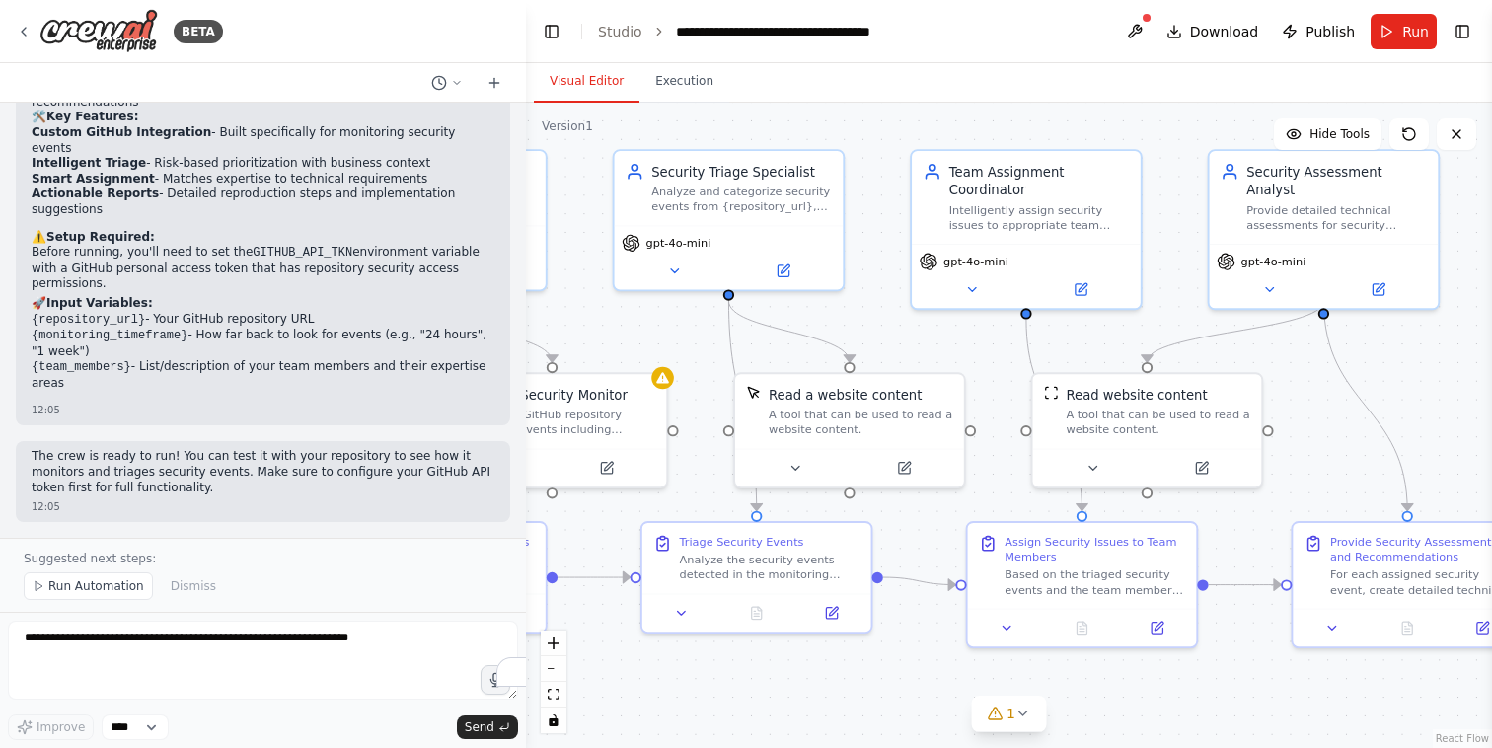
scroll to position [2673, 0]
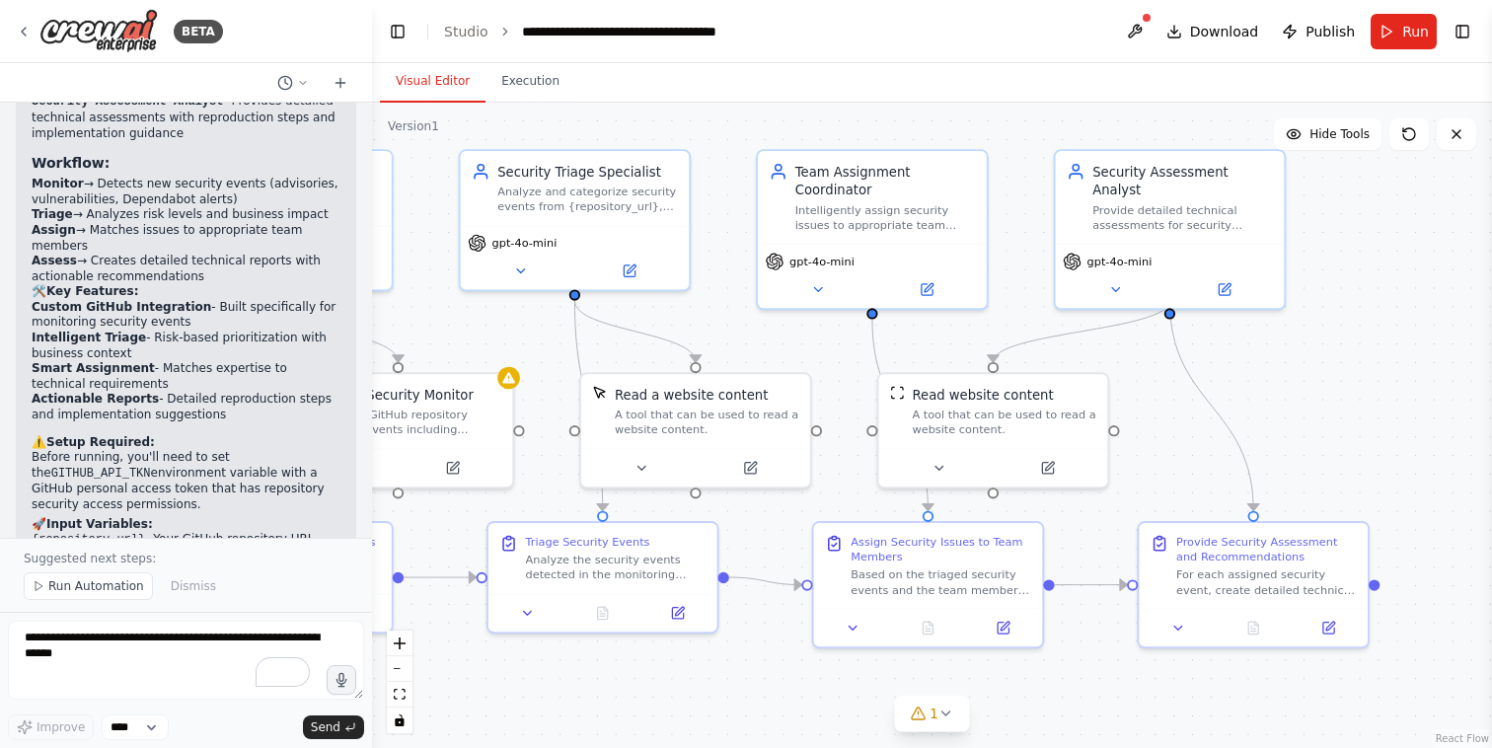
drag, startPoint x: 608, startPoint y: 358, endPoint x: 372, endPoint y: 362, distance: 235.8
click at [372, 362] on div "BETA Build a crew that monitors new GitHub security events in my repository, au…" at bounding box center [746, 374] width 1492 height 748
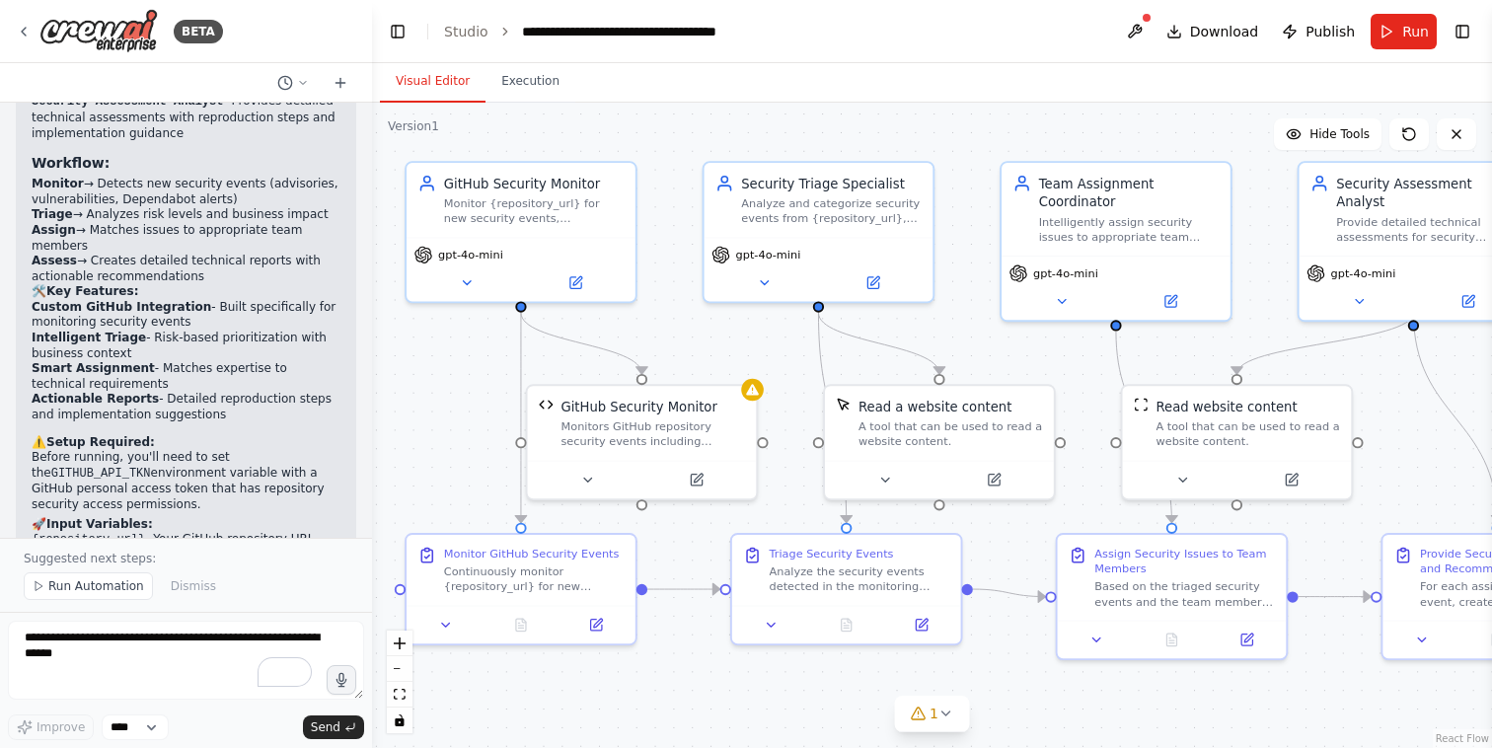
drag, startPoint x: 782, startPoint y: 343, endPoint x: 1026, endPoint y: 355, distance: 244.0
click at [1026, 355] on div ".deletable-edge-delete-btn { width: 20px; height: 20px; border: 0px solid #ffff…" at bounding box center [932, 425] width 1120 height 645
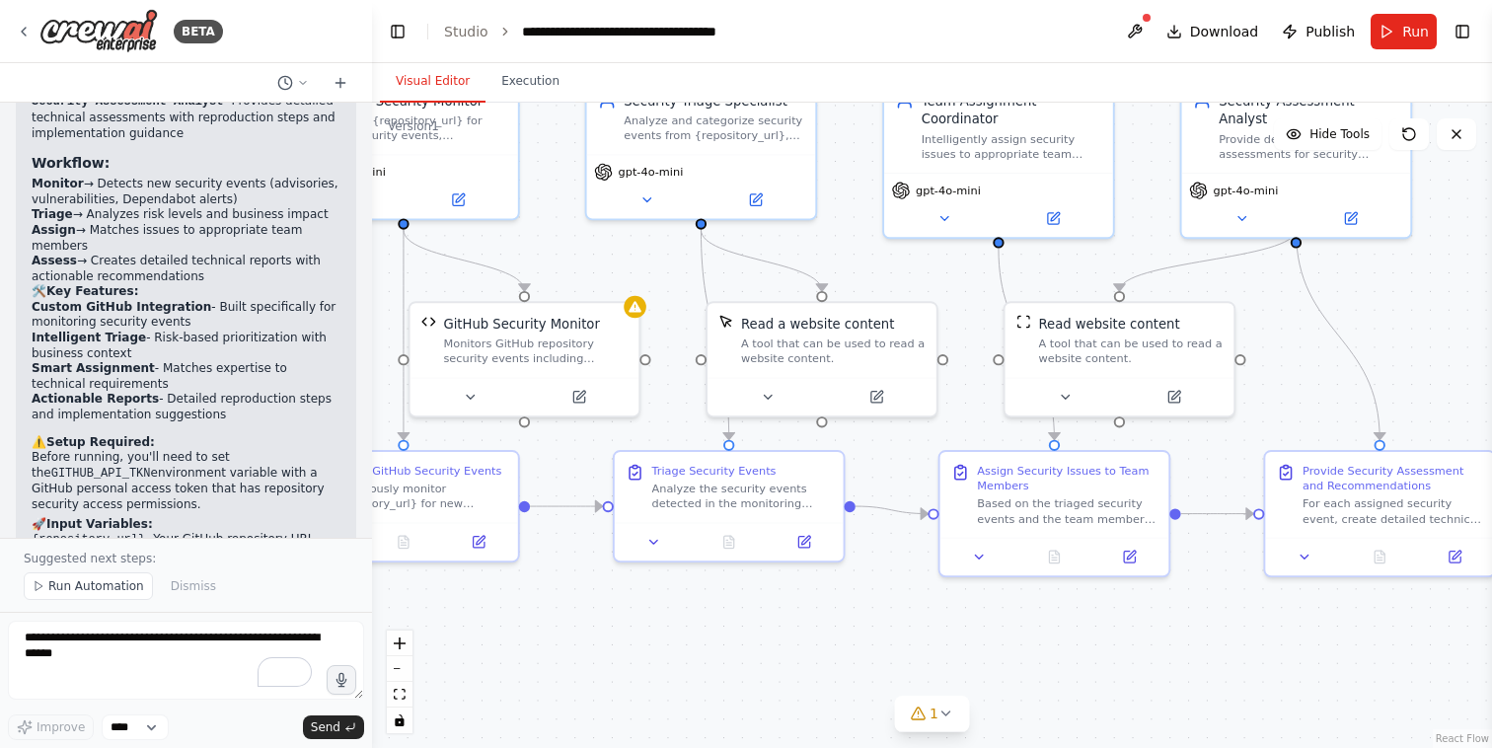
drag, startPoint x: 1363, startPoint y: 361, endPoint x: 1304, endPoint y: 273, distance: 105.4
click at [1304, 273] on div ".deletable-edge-delete-btn { width: 20px; height: 20px; border: 0px solid #ffff…" at bounding box center [932, 425] width 1120 height 645
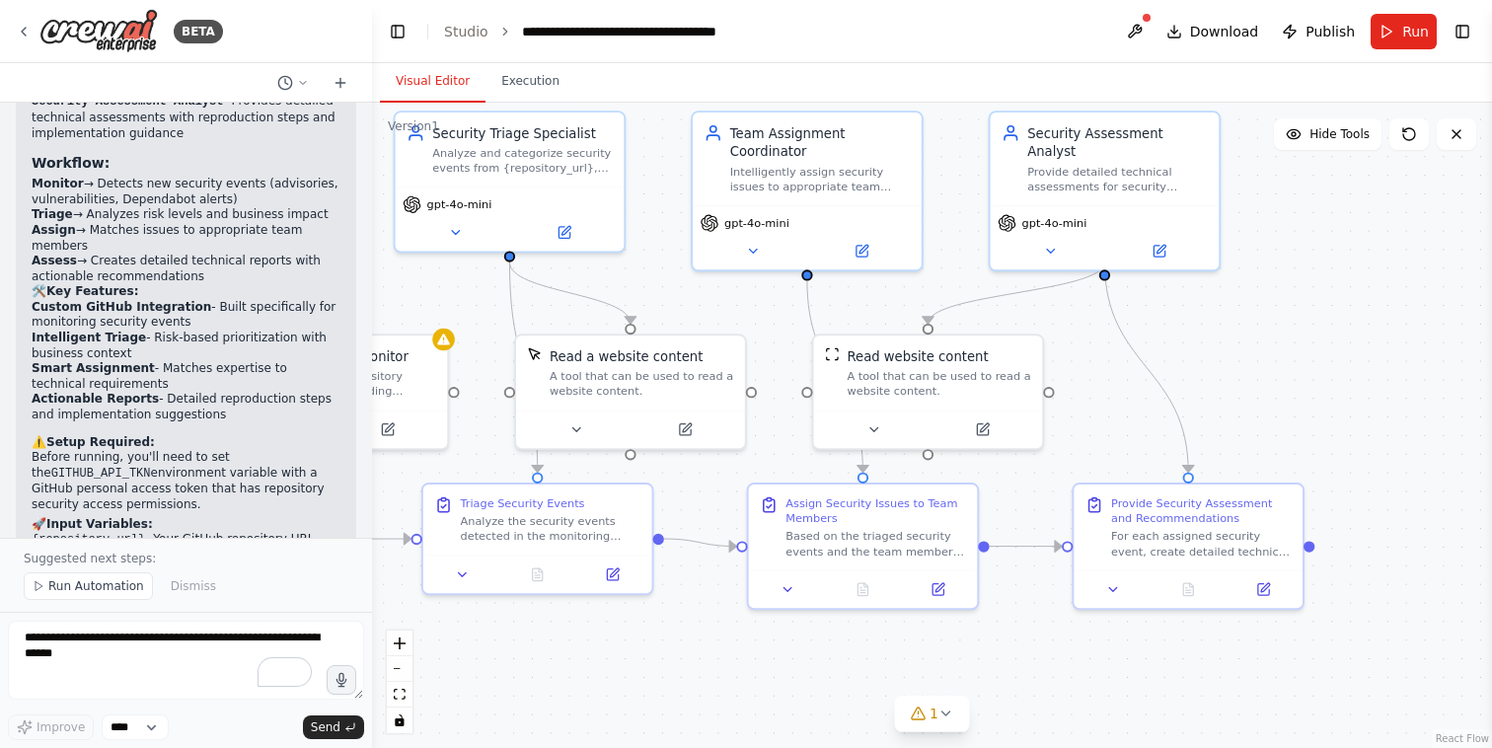
drag, startPoint x: 851, startPoint y: 630, endPoint x: 600, endPoint y: 667, distance: 253.4
click at [600, 667] on div ".deletable-edge-delete-btn { width: 20px; height: 20px; border: 0px solid #ffff…" at bounding box center [932, 425] width 1120 height 645
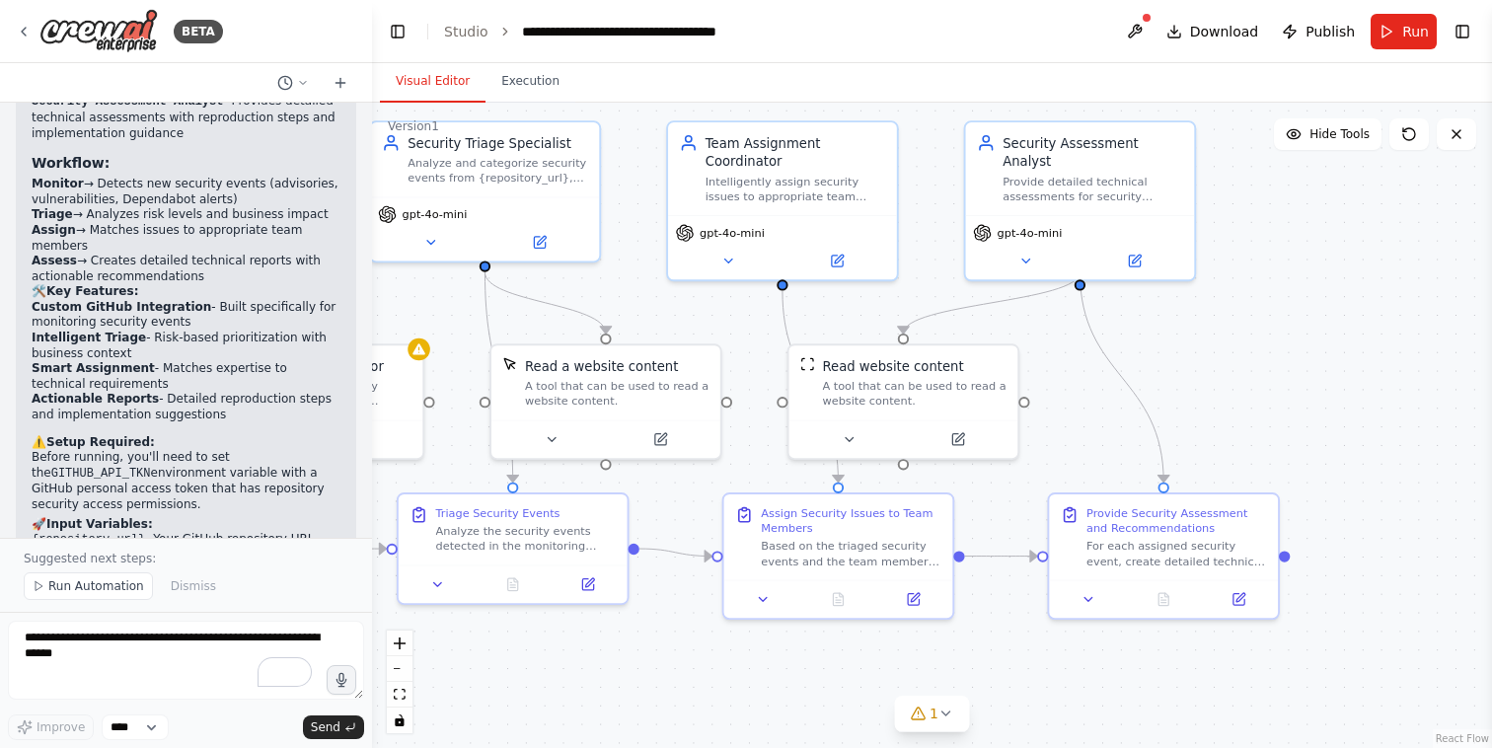
drag, startPoint x: 1063, startPoint y: 657, endPoint x: 1038, endPoint y: 667, distance: 26.6
click at [1038, 667] on div ".deletable-edge-delete-btn { width: 20px; height: 20px; border: 0px solid #ffff…" at bounding box center [932, 425] width 1120 height 645
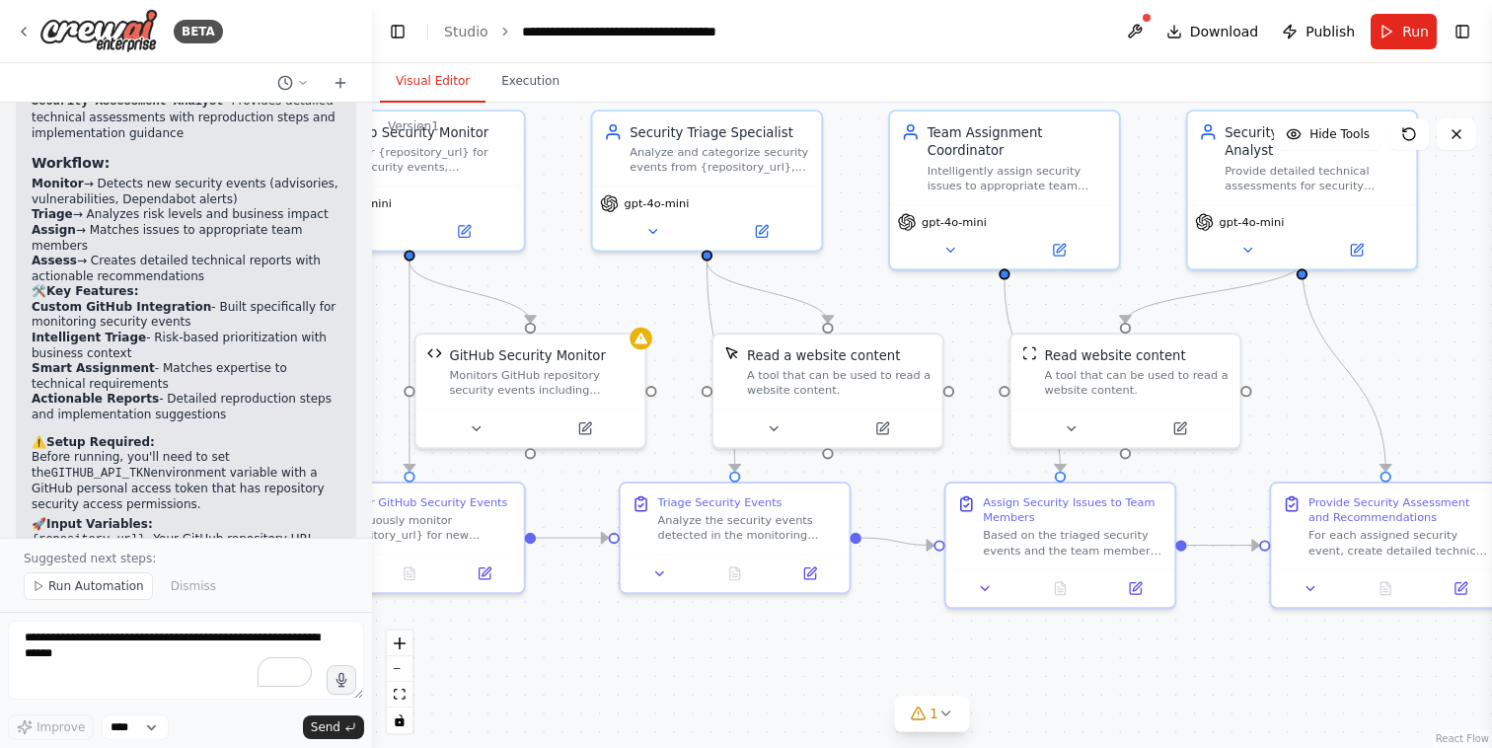
drag, startPoint x: 579, startPoint y: 647, endPoint x: 801, endPoint y: 636, distance: 222.3
click at [801, 636] on div ".deletable-edge-delete-btn { width: 20px; height: 20px; border: 0px solid #ffff…" at bounding box center [932, 425] width 1120 height 645
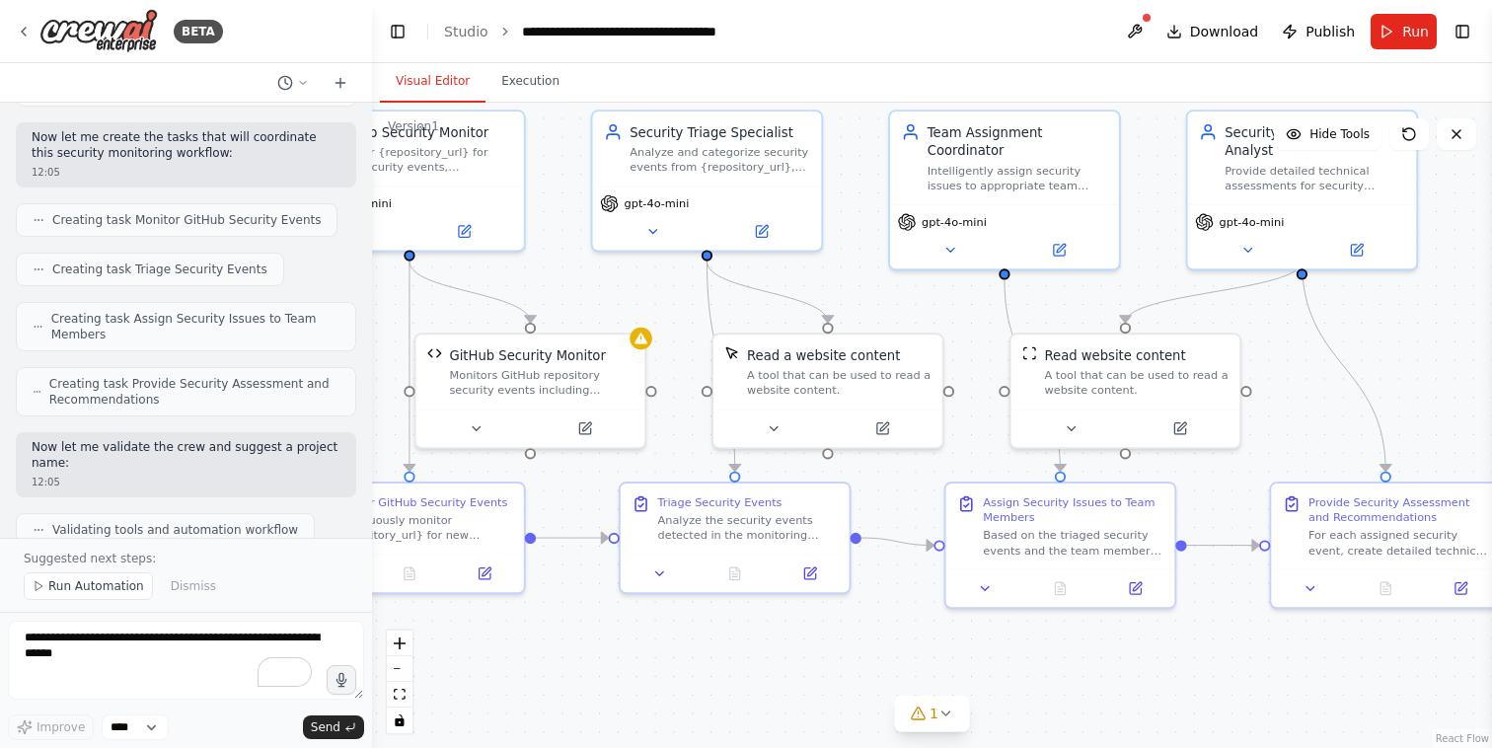
scroll to position [1631, 0]
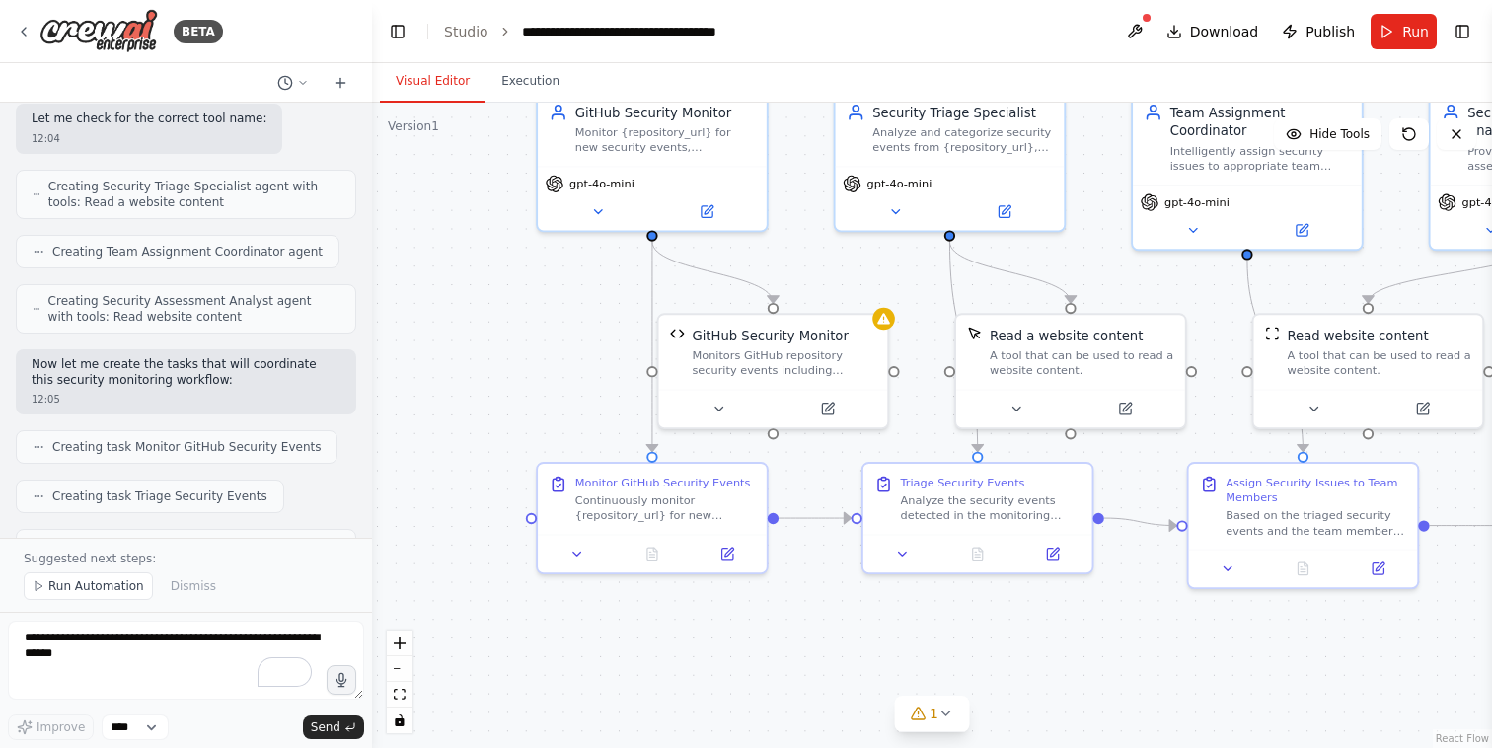
drag, startPoint x: 556, startPoint y: 630, endPoint x: 791, endPoint y: 609, distance: 235.7
click at [792, 610] on div ".deletable-edge-delete-btn { width: 20px; height: 20px; border: 0px solid #ffff…" at bounding box center [932, 425] width 1120 height 645
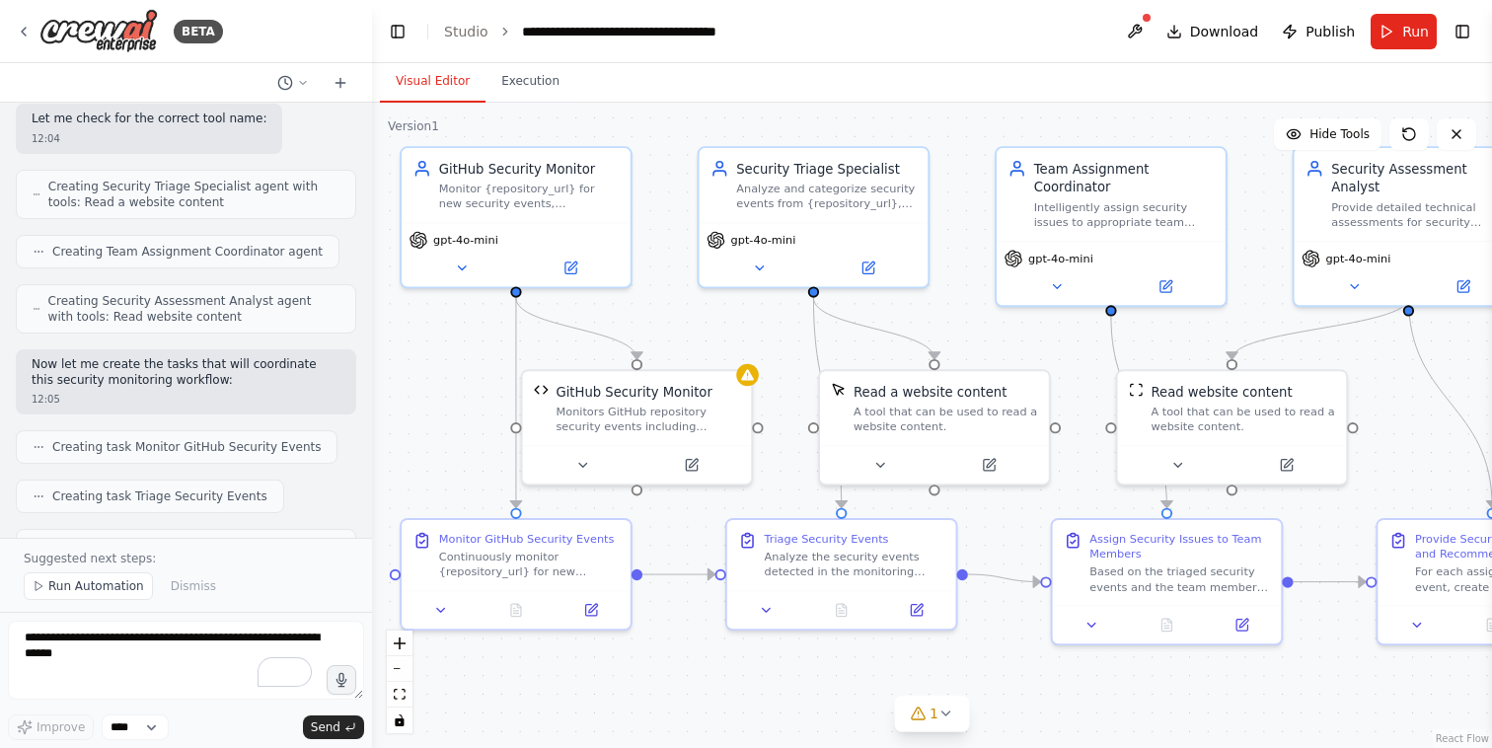
drag, startPoint x: 553, startPoint y: 295, endPoint x: 415, endPoint y: 351, distance: 148.2
click at [415, 351] on div ".deletable-edge-delete-btn { width: 20px; height: 20px; border: 0px solid #ffff…" at bounding box center [932, 425] width 1120 height 645
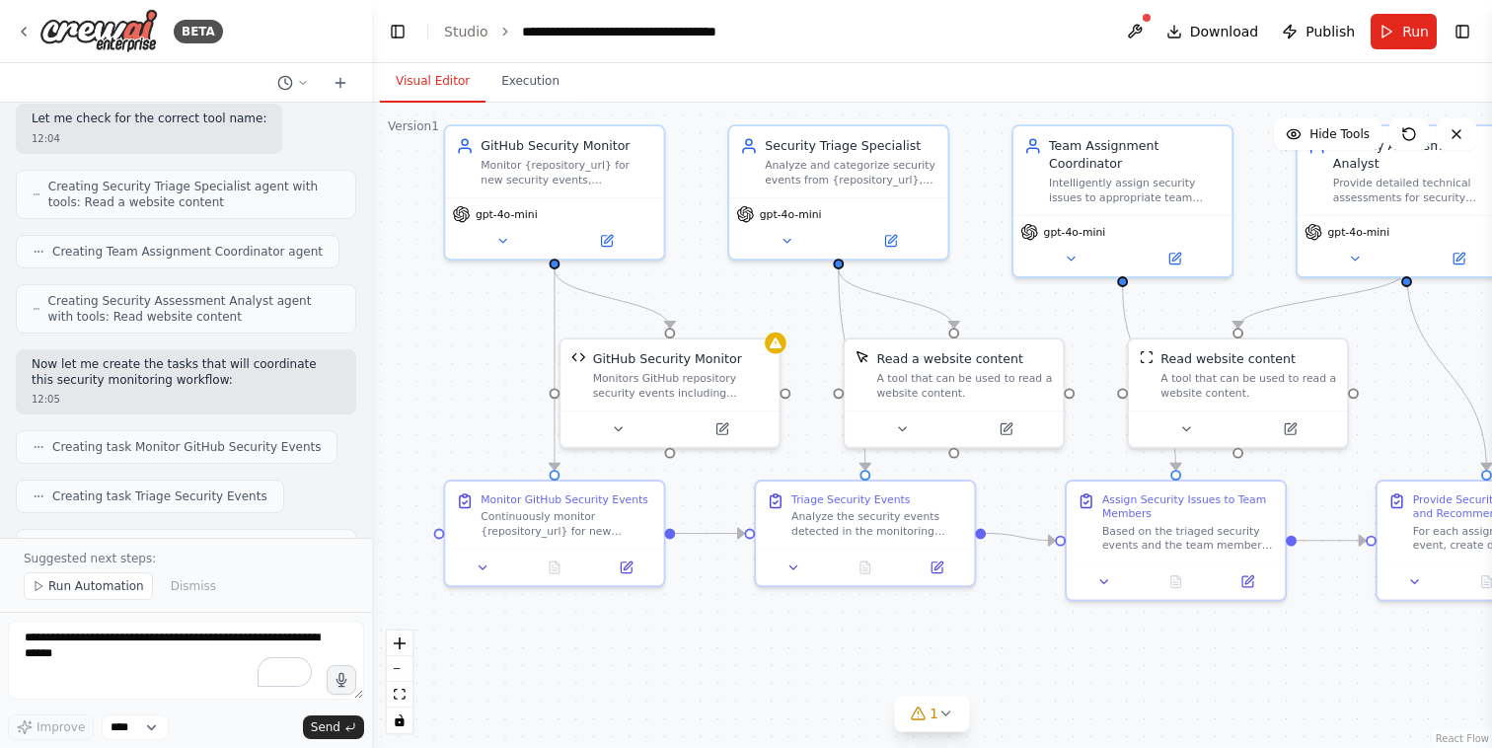
drag, startPoint x: 896, startPoint y: 653, endPoint x: 934, endPoint y: 621, distance: 50.4
click at [934, 621] on div ".deletable-edge-delete-btn { width: 20px; height: 20px; border: 0px solid #ffff…" at bounding box center [932, 425] width 1120 height 645
click at [579, 166] on div "Monitor {repository_url} for new security events, vulnerabilities, and security…" at bounding box center [567, 169] width 173 height 29
click at [584, 176] on div "Monitor {repository_url} for new security events, vulnerabilities, and security…" at bounding box center [567, 169] width 173 height 29
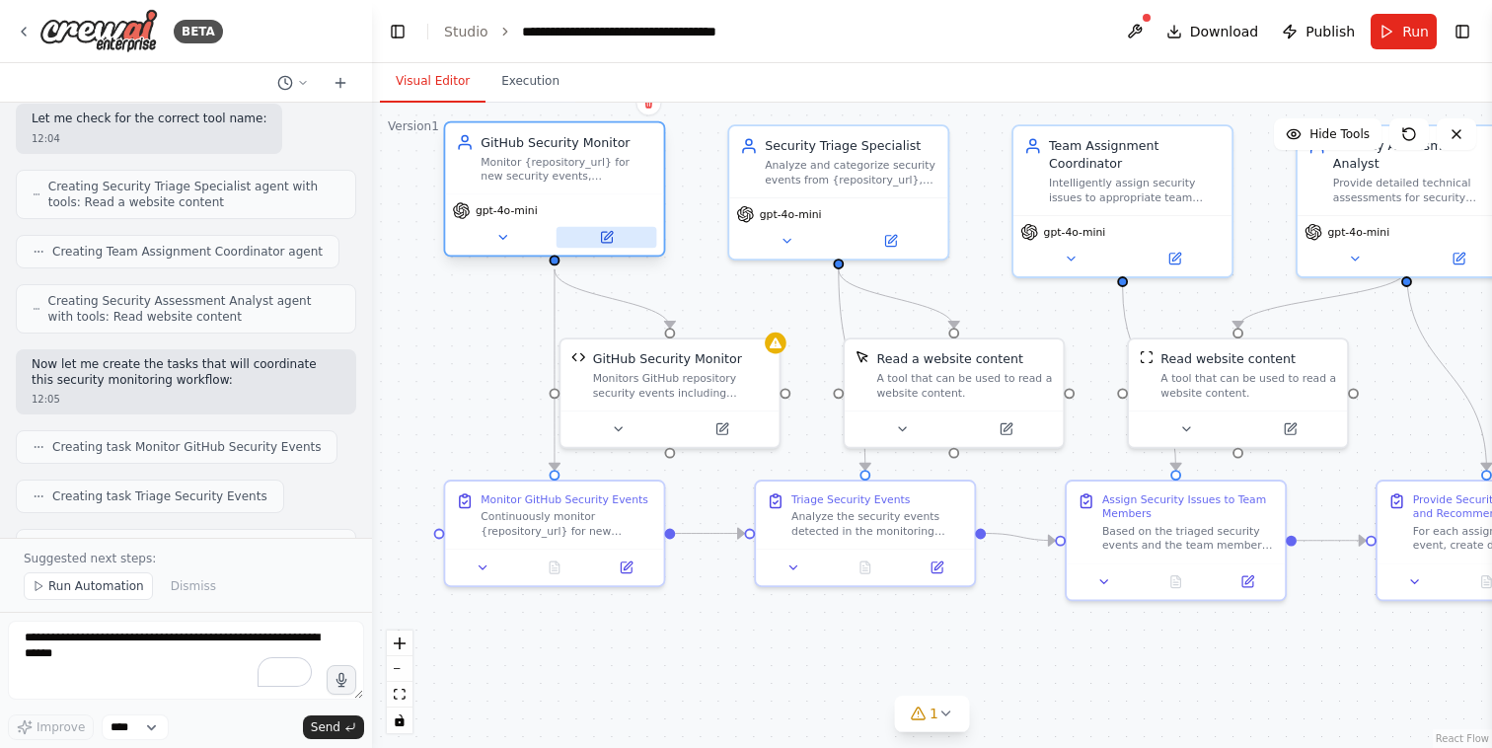
click at [609, 232] on icon at bounding box center [608, 236] width 8 height 8
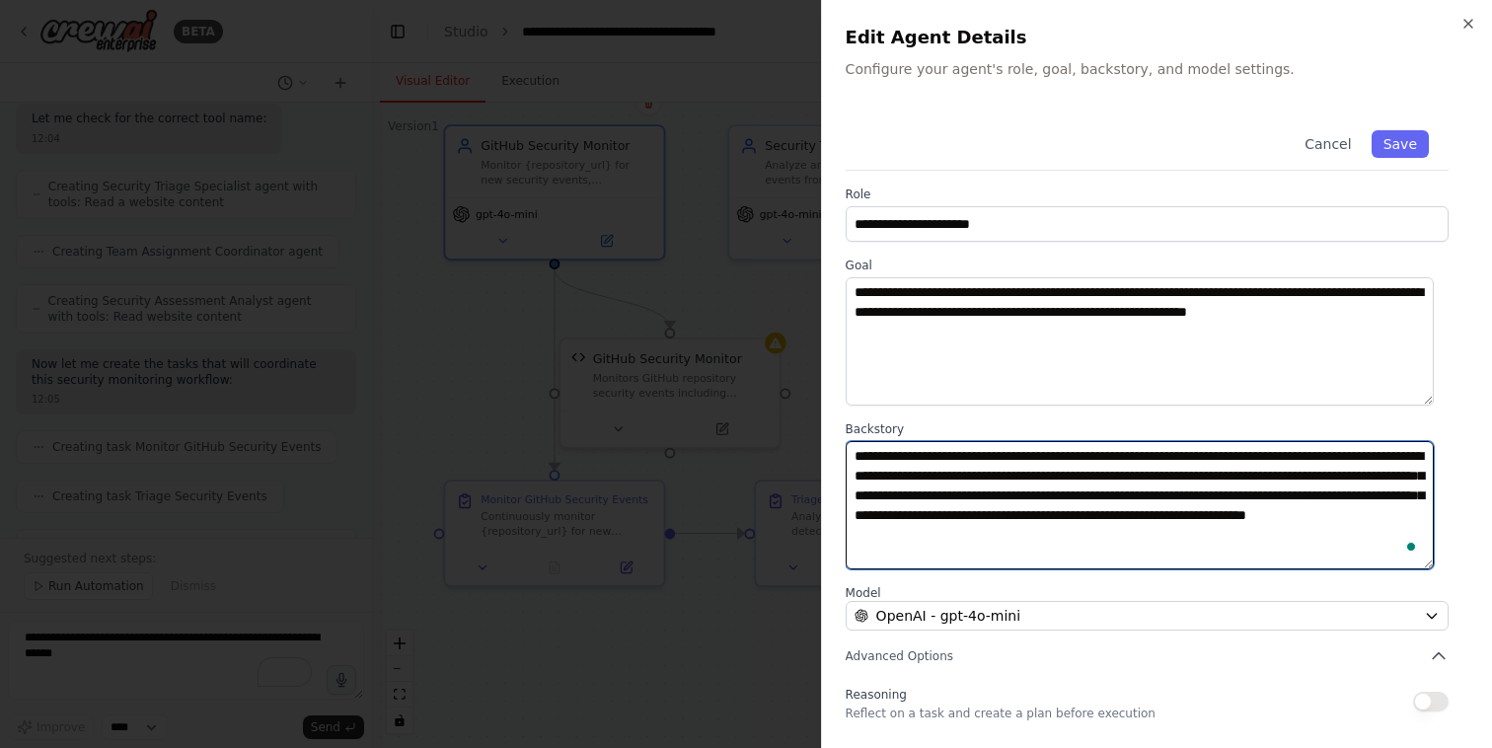
drag, startPoint x: 859, startPoint y: 454, endPoint x: 1346, endPoint y: 560, distance: 498.0
click at [1346, 560] on textarea "**********" at bounding box center [1140, 505] width 588 height 128
click at [1393, 537] on textarea "**********" at bounding box center [1140, 505] width 588 height 128
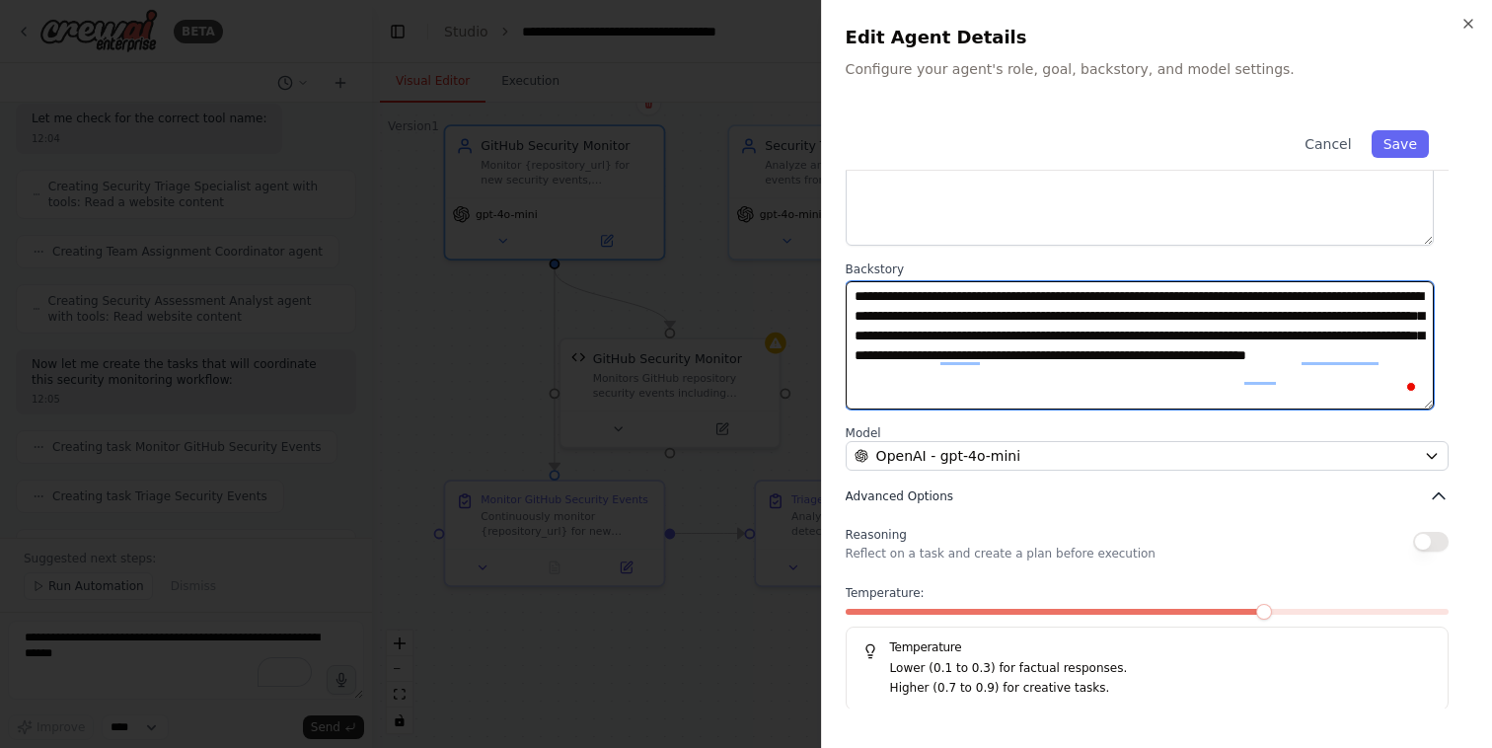
scroll to position [162, 0]
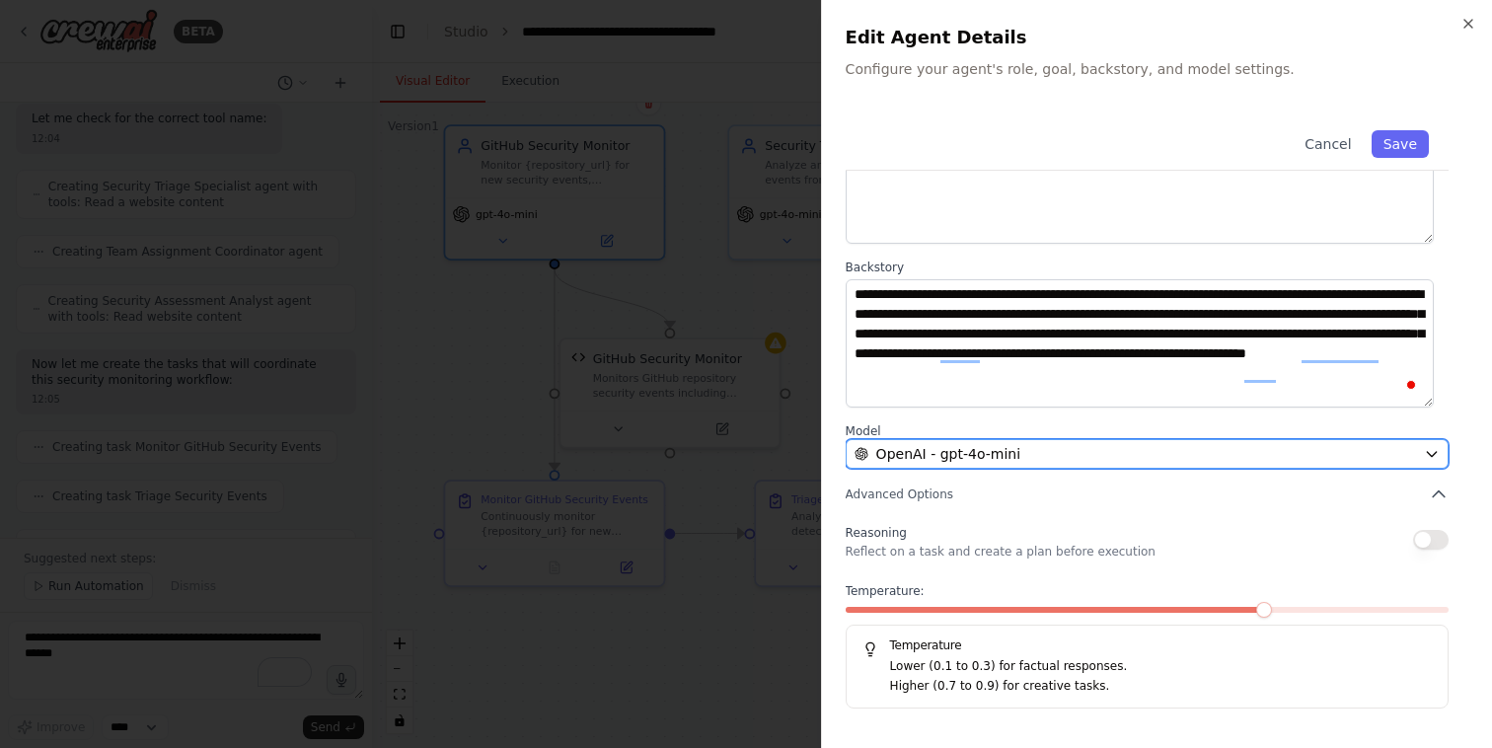
click at [1402, 446] on button "OpenAI - gpt-4o-mini" at bounding box center [1147, 454] width 603 height 30
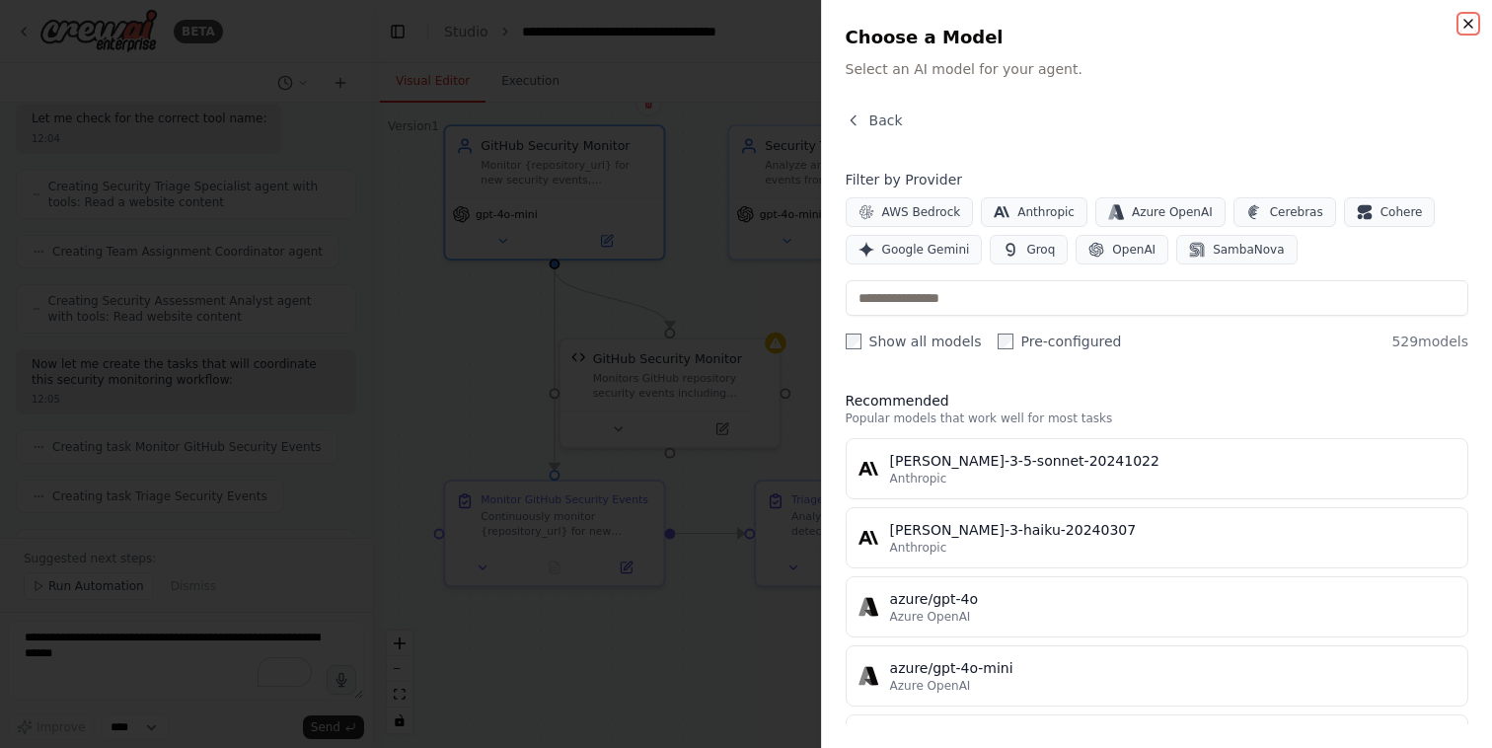
click at [1465, 26] on icon "button" at bounding box center [1468, 24] width 8 height 8
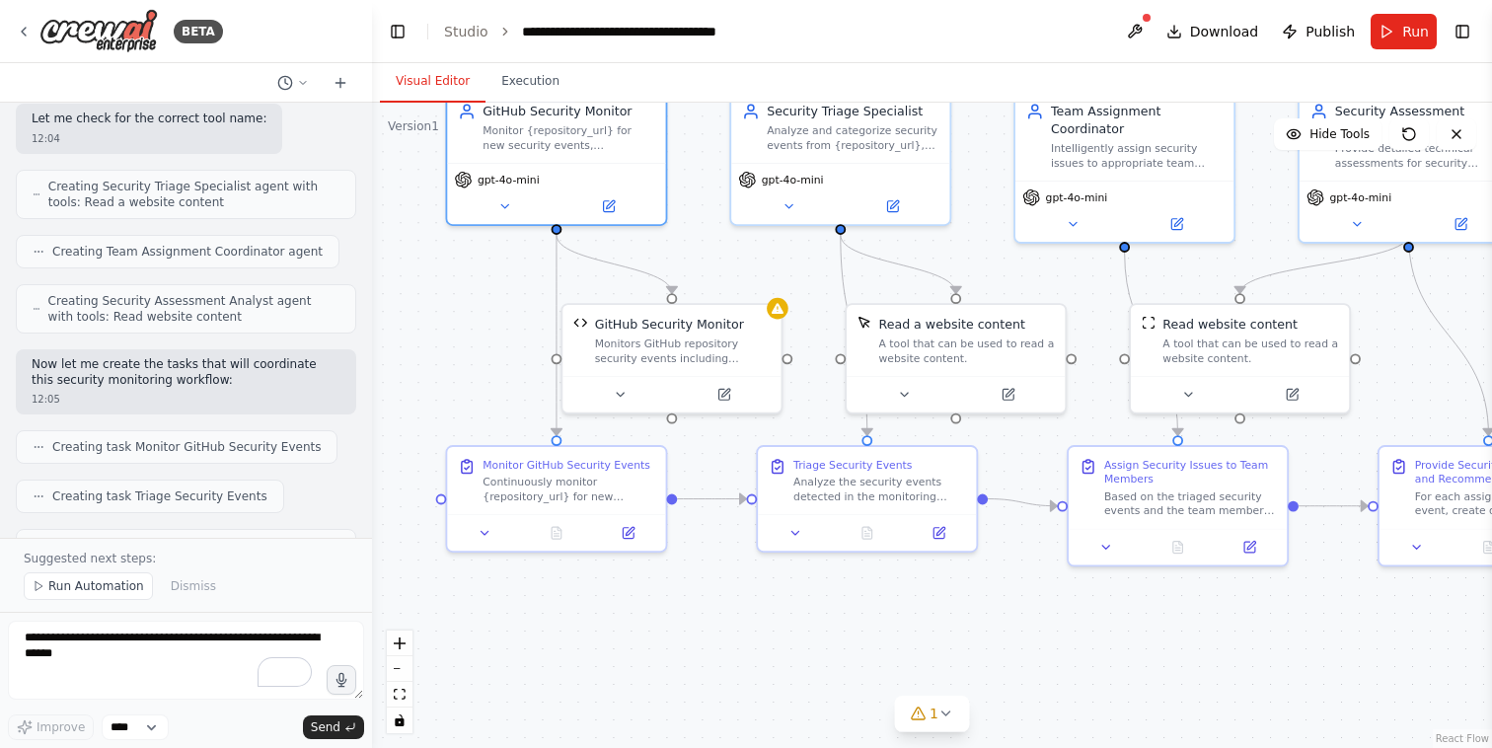
drag, startPoint x: 1153, startPoint y: 651, endPoint x: 1154, endPoint y: 619, distance: 32.6
click at [1154, 619] on div ".deletable-edge-delete-btn { width: 20px; height: 20px; border: 0px solid #ffff…" at bounding box center [932, 425] width 1120 height 645
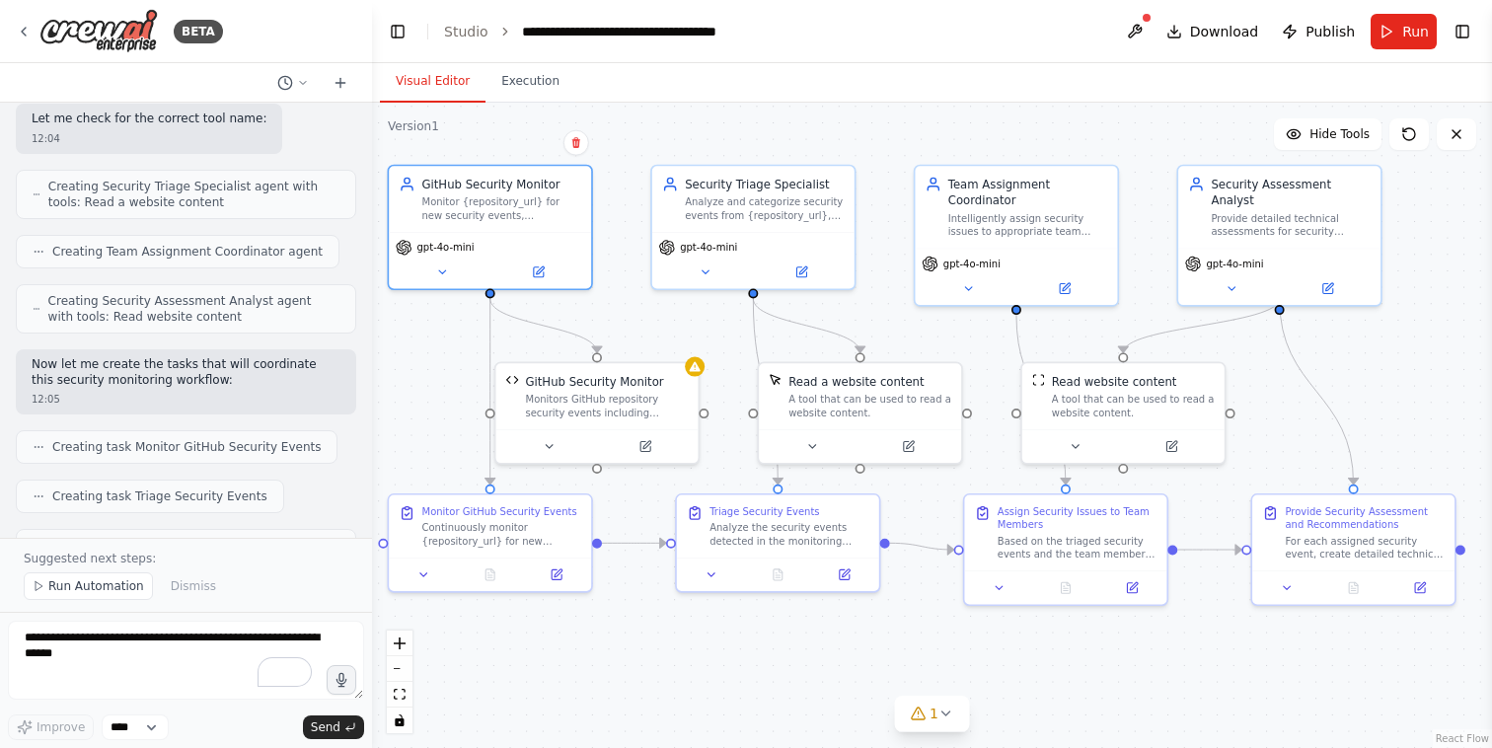
drag, startPoint x: 1154, startPoint y: 619, endPoint x: 1045, endPoint y: 652, distance: 114.5
click at [1045, 652] on div ".deletable-edge-delete-btn { width: 20px; height: 20px; border: 0px solid #ffff…" at bounding box center [932, 425] width 1120 height 645
